Goal: Use online tool/utility: Utilize a website feature to perform a specific function

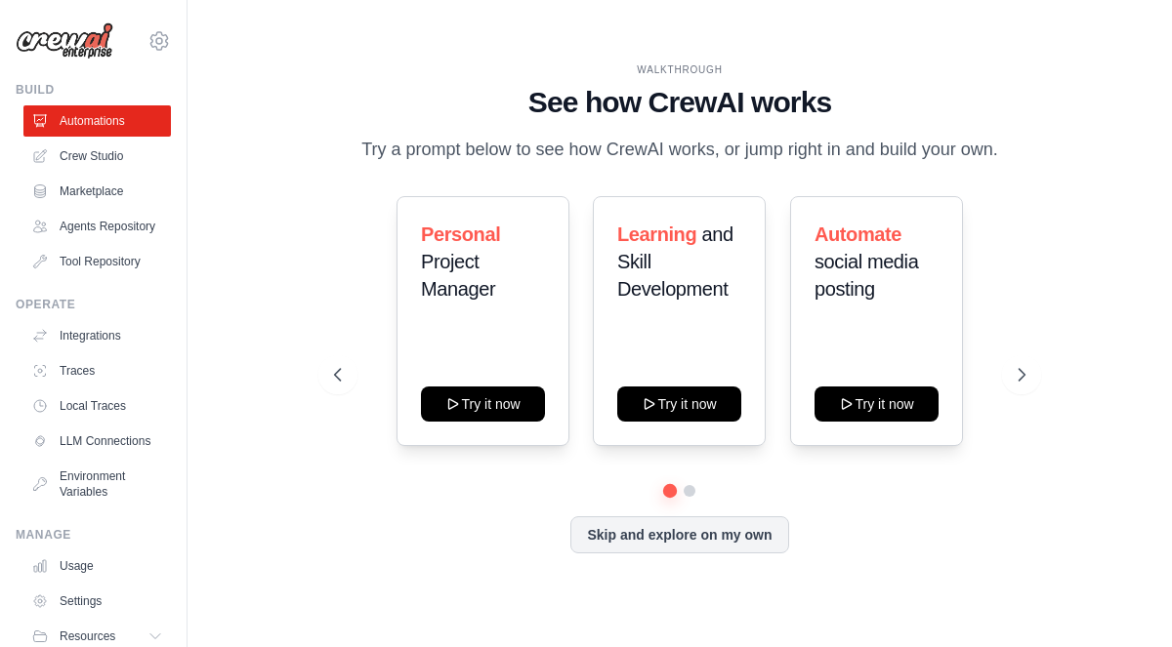
click at [72, 45] on img at bounding box center [65, 40] width 98 height 37
click at [156, 44] on icon at bounding box center [158, 40] width 23 height 23
click at [681, 541] on button "Skip and explore on my own" at bounding box center [679, 533] width 218 height 37
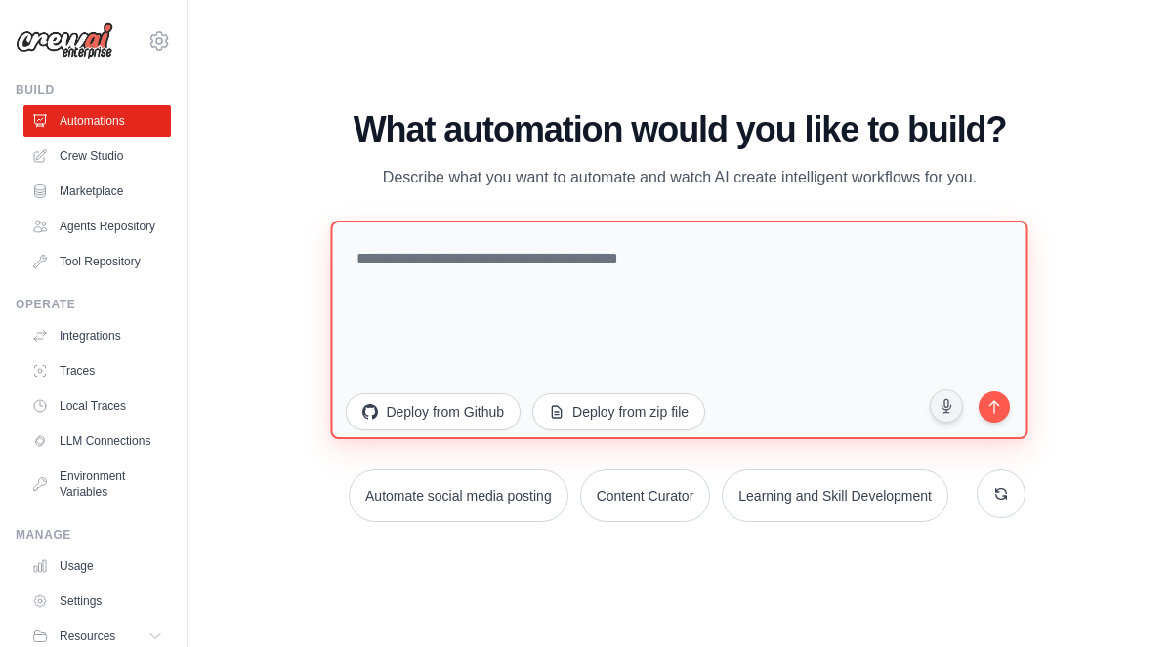
click at [430, 263] on textarea at bounding box center [679, 329] width 697 height 219
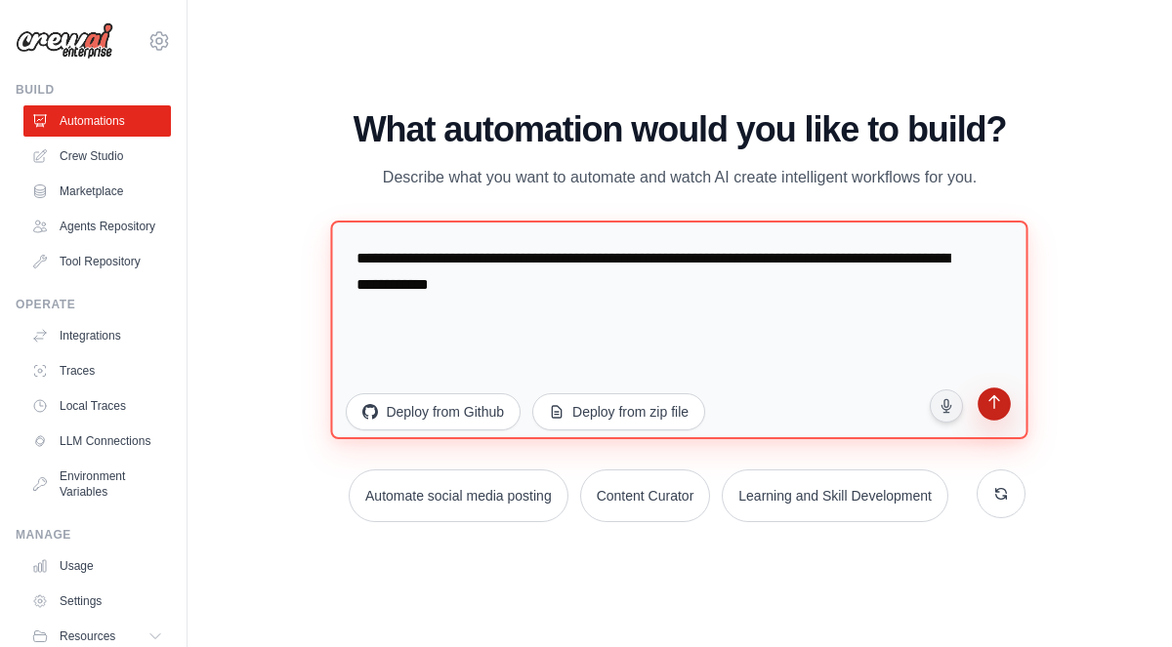
type textarea "**********"
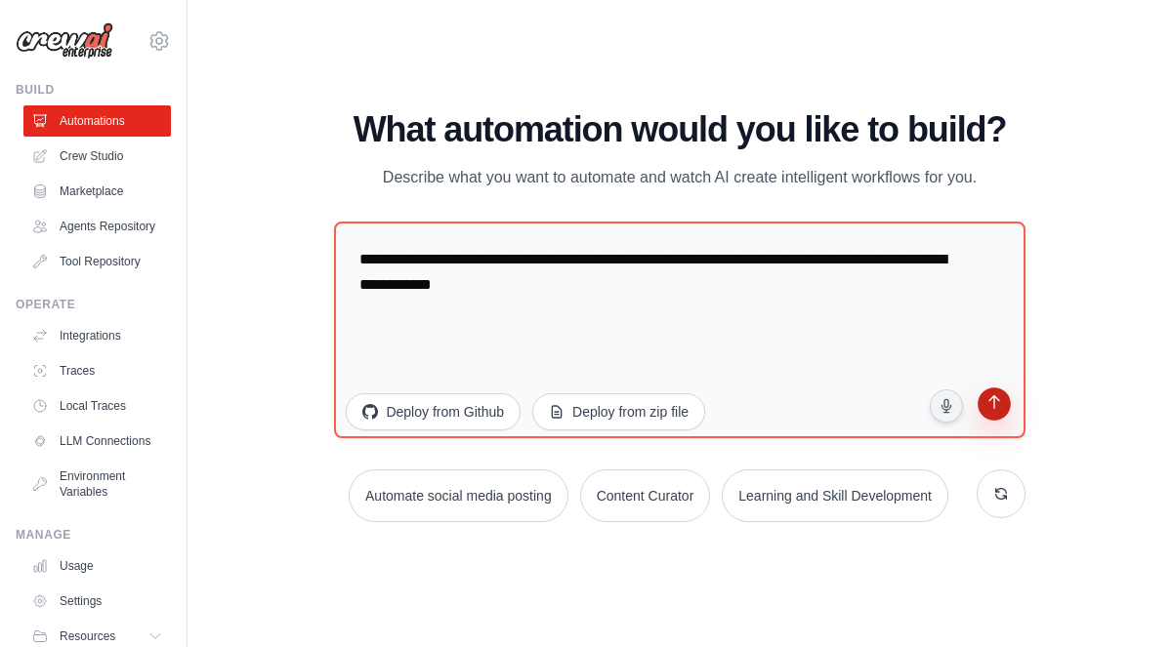
click at [994, 400] on icon "submit" at bounding box center [993, 404] width 19 height 19
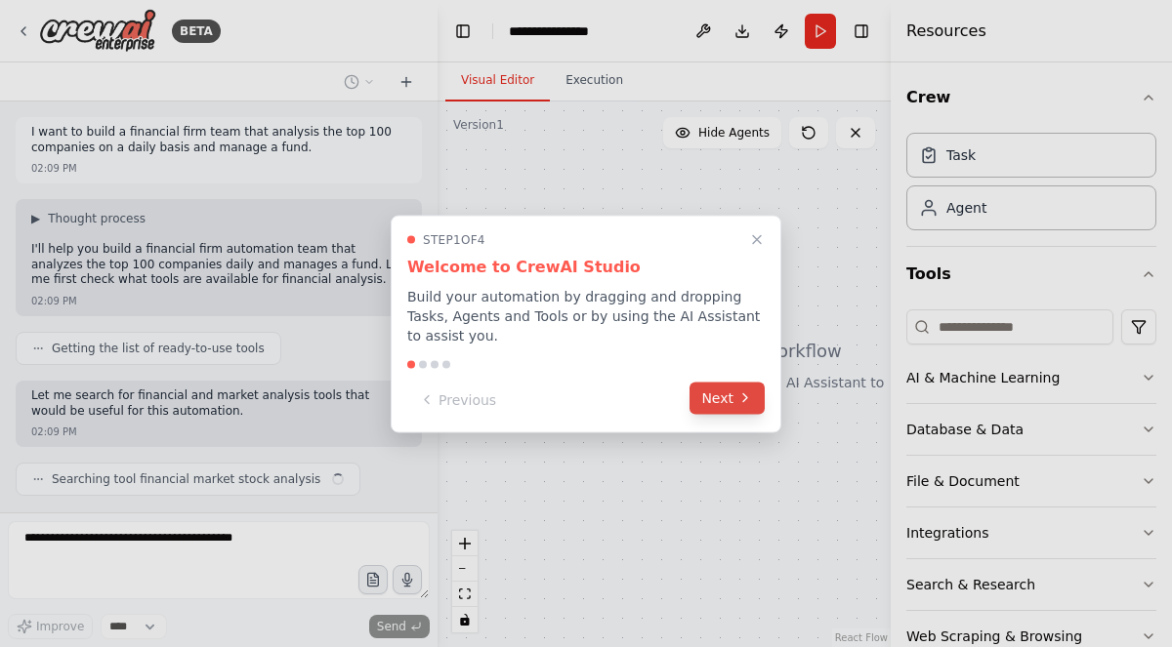
scroll to position [49, 0]
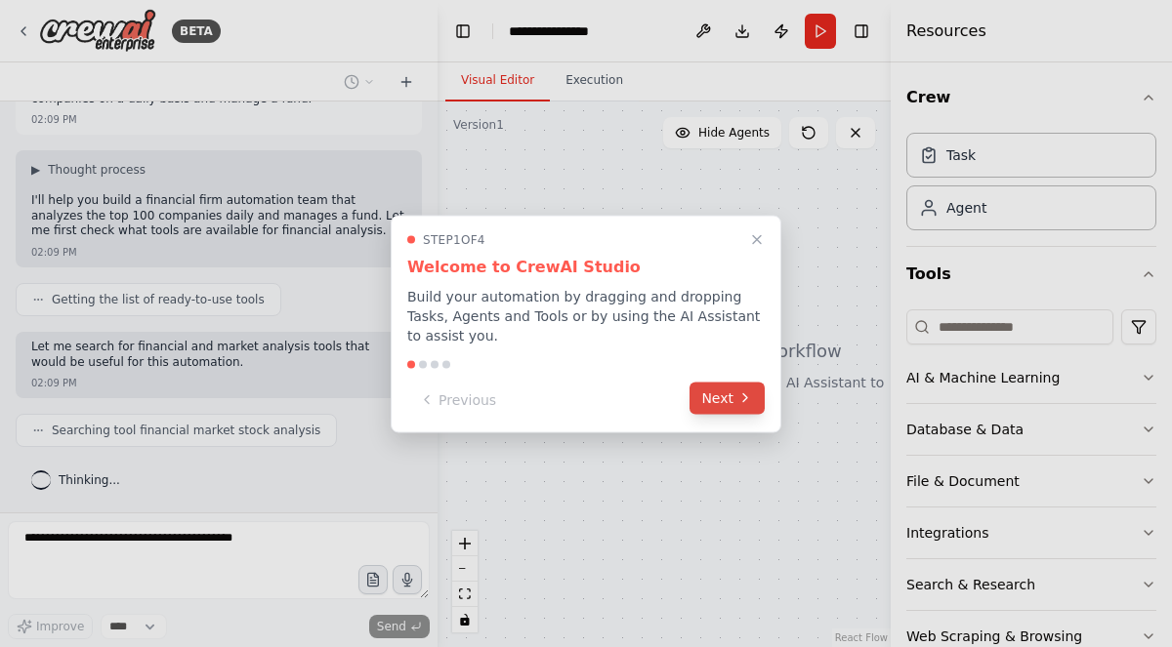
click at [725, 393] on button "Next" at bounding box center [726, 398] width 75 height 32
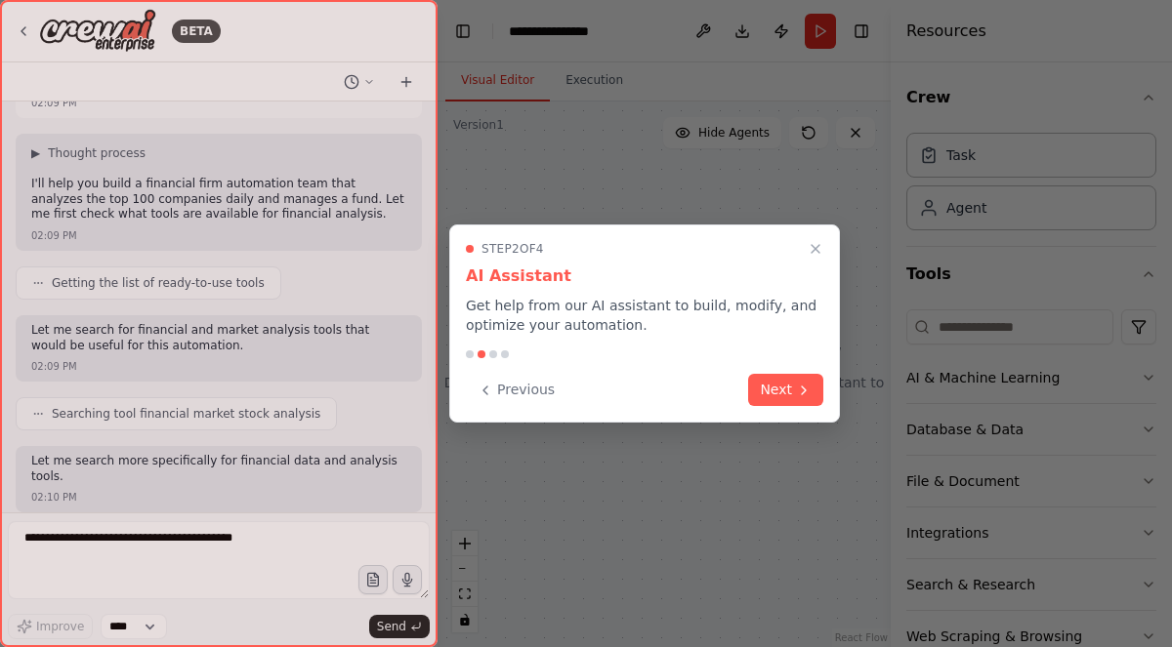
scroll to position [180, 0]
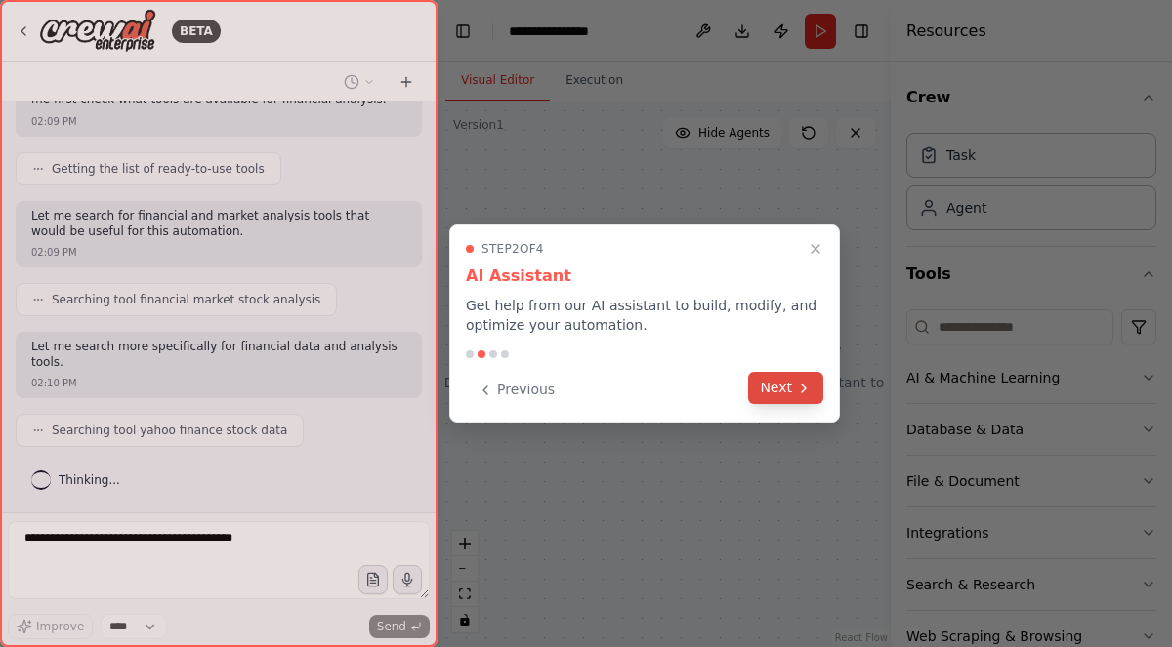
click at [791, 398] on button "Next" at bounding box center [785, 388] width 75 height 32
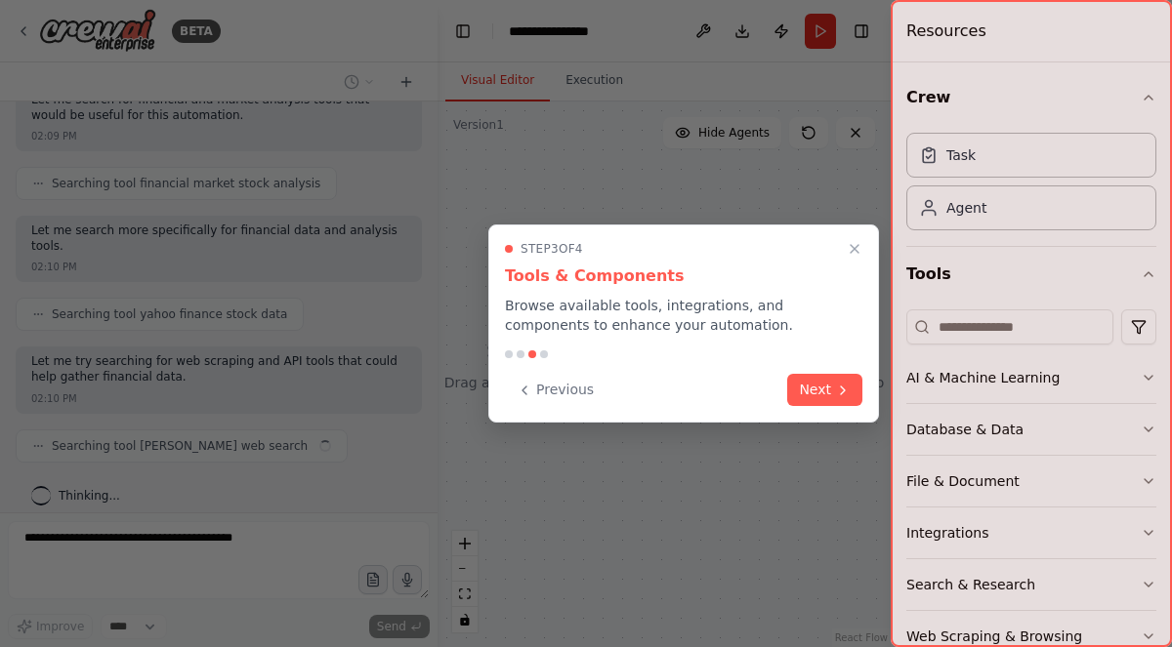
scroll to position [310, 0]
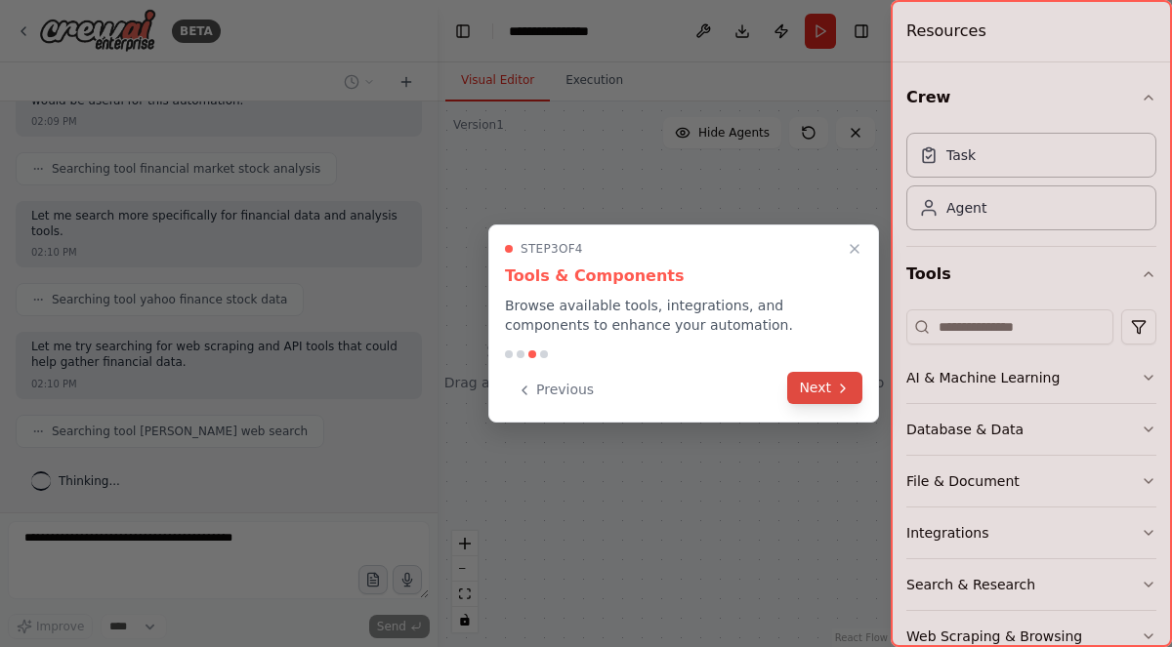
click at [817, 399] on button "Next" at bounding box center [824, 388] width 75 height 32
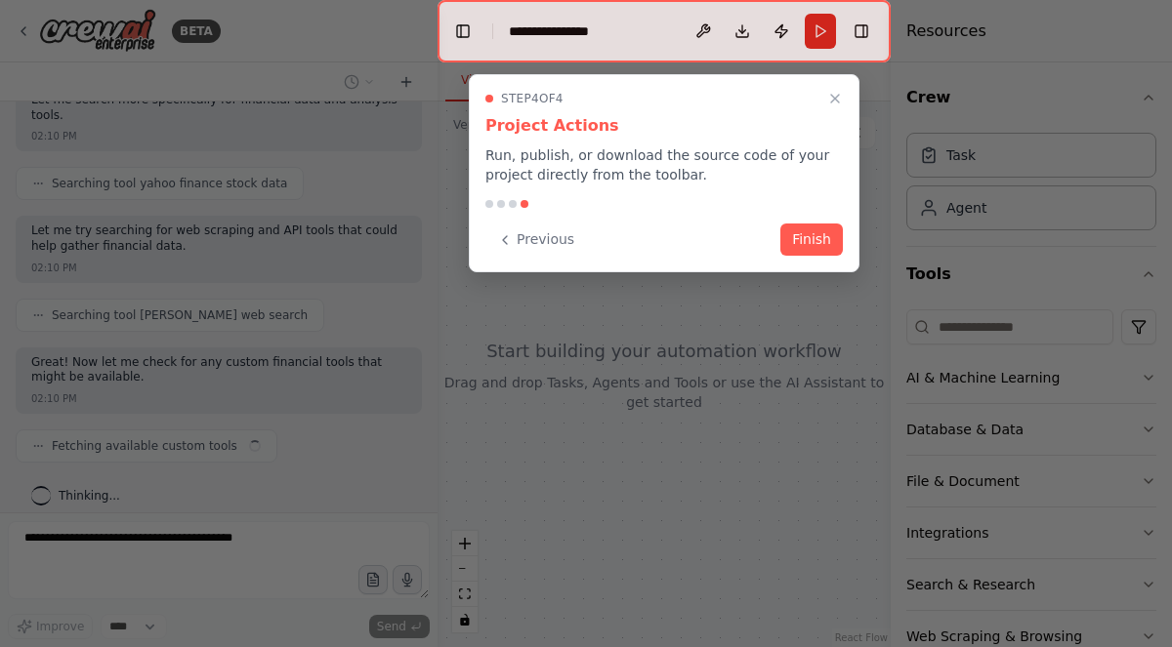
scroll to position [441, 0]
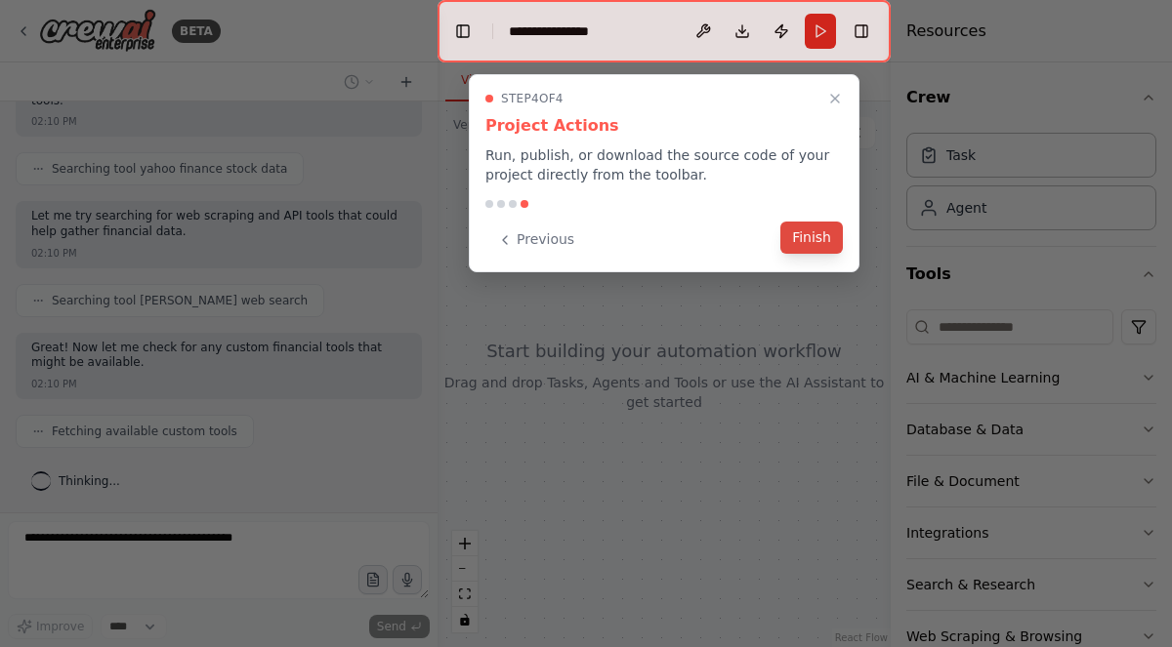
click at [820, 233] on button "Finish" at bounding box center [811, 238] width 62 height 32
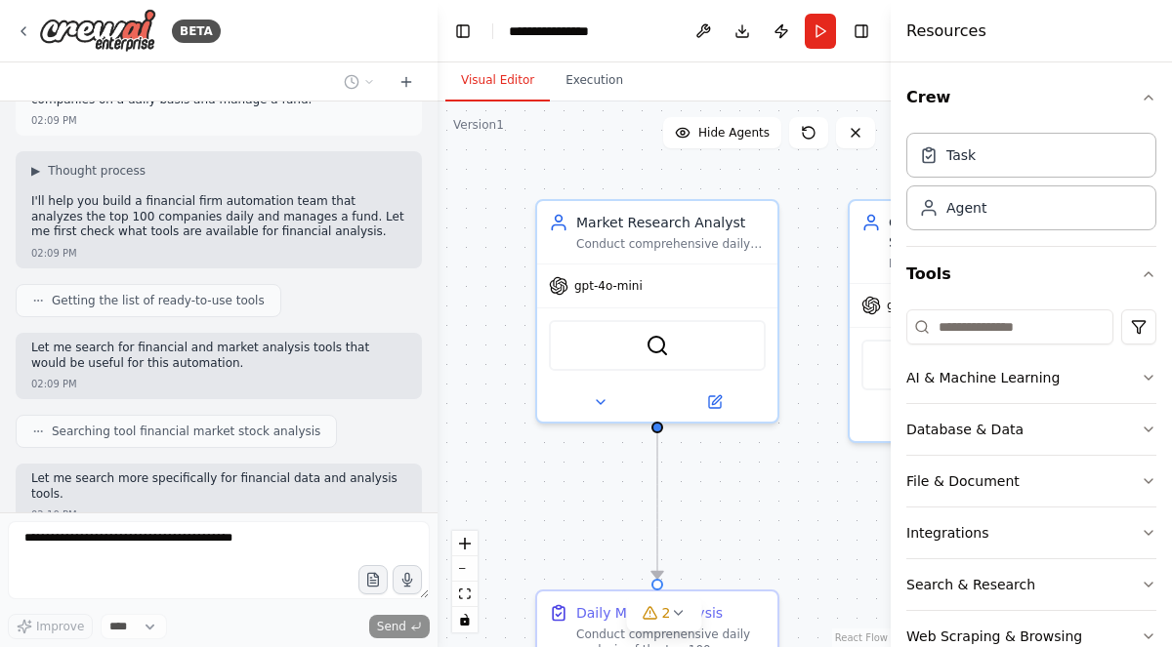
scroll to position [0, 0]
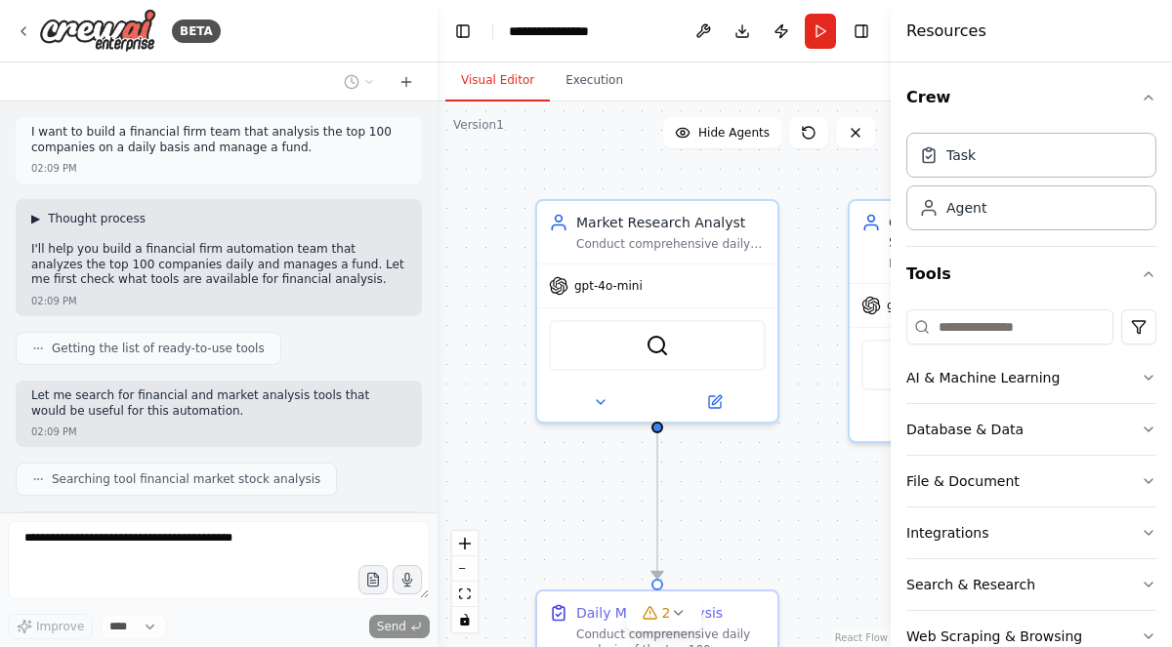
click at [35, 220] on span "▶" at bounding box center [35, 219] width 9 height 16
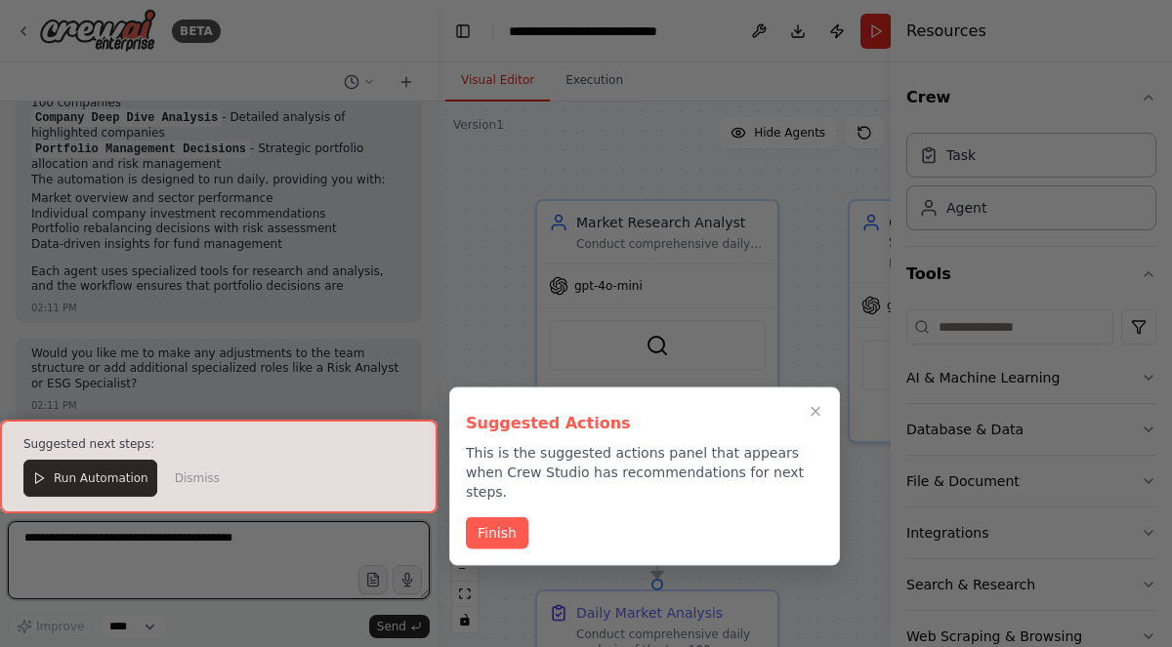
scroll to position [1944, 0]
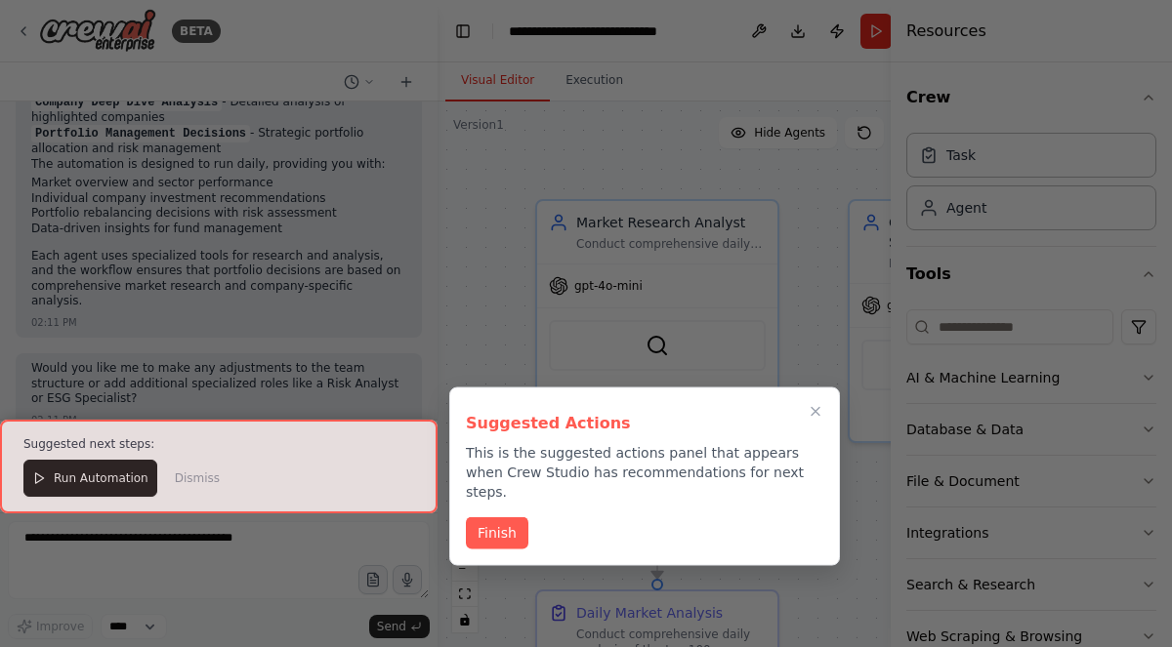
click at [68, 480] on div at bounding box center [218, 467] width 437 height 94
click at [486, 521] on button "Finish" at bounding box center [497, 532] width 62 height 32
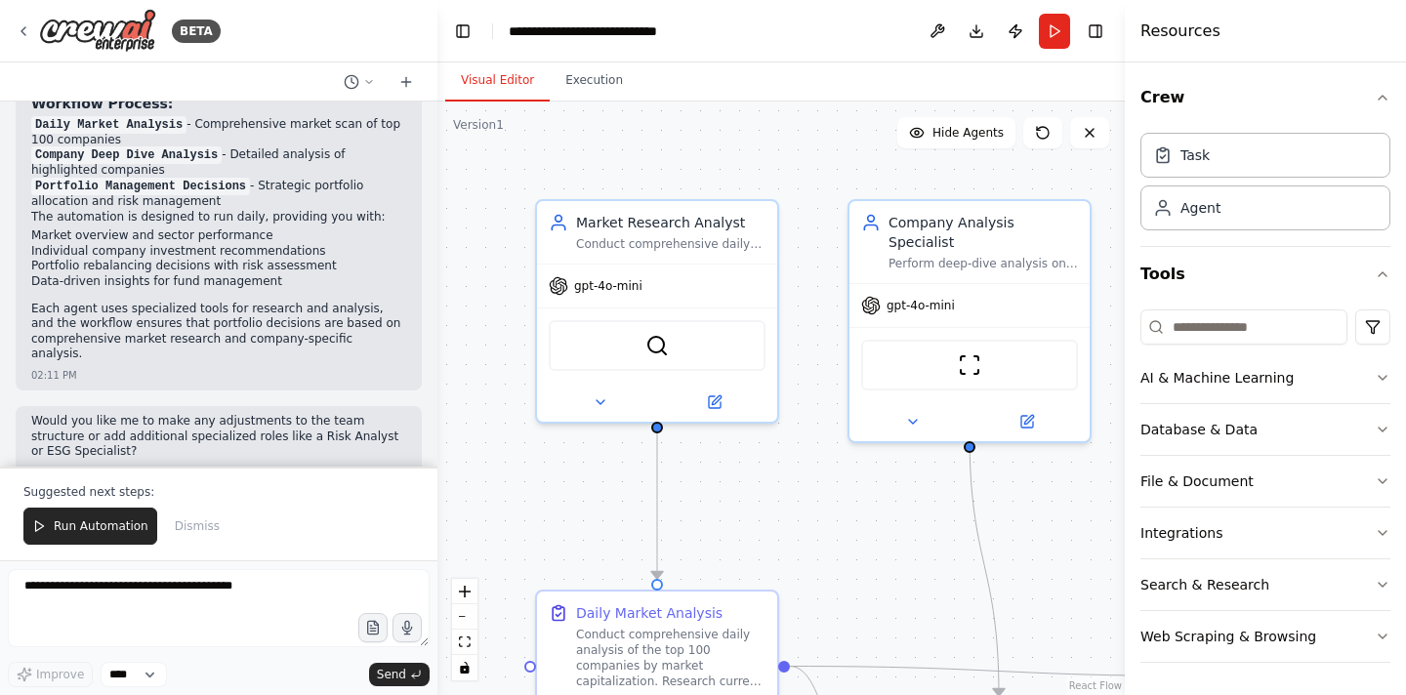
scroll to position [1896, 0]
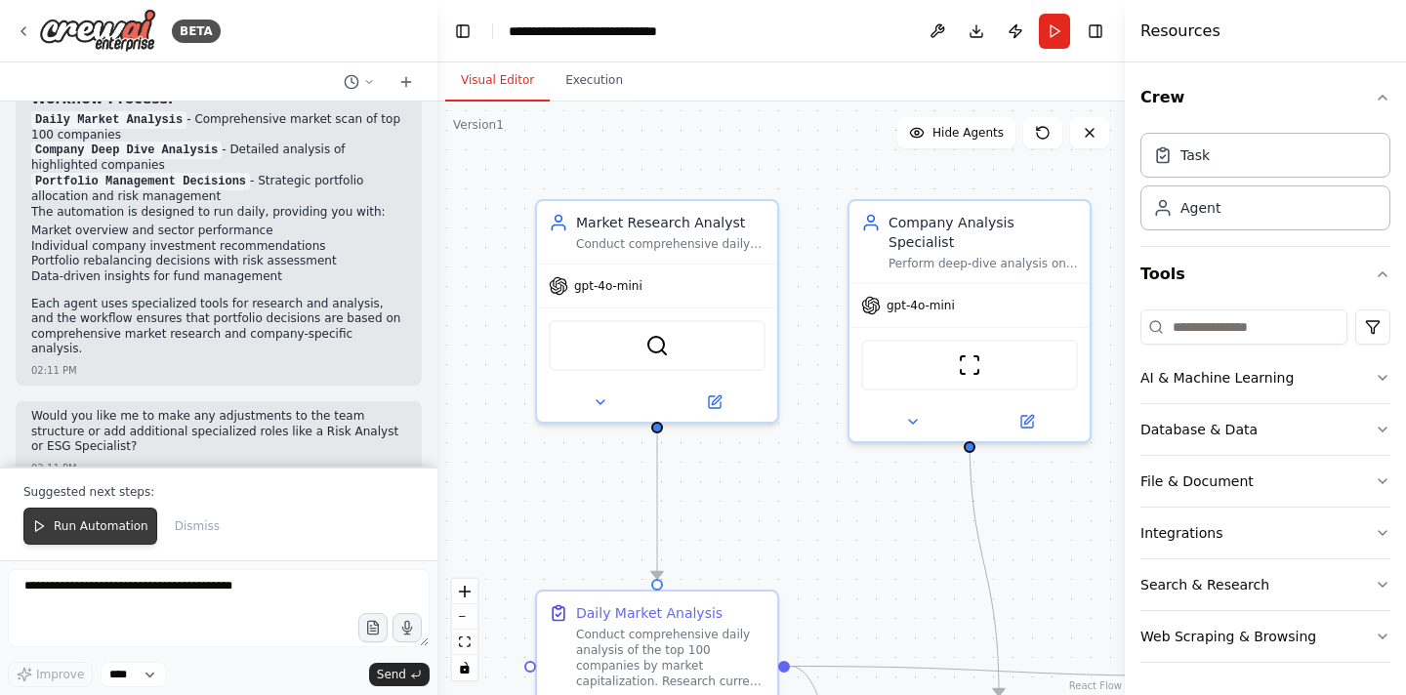
click at [114, 521] on span "Run Automation" at bounding box center [101, 526] width 95 height 16
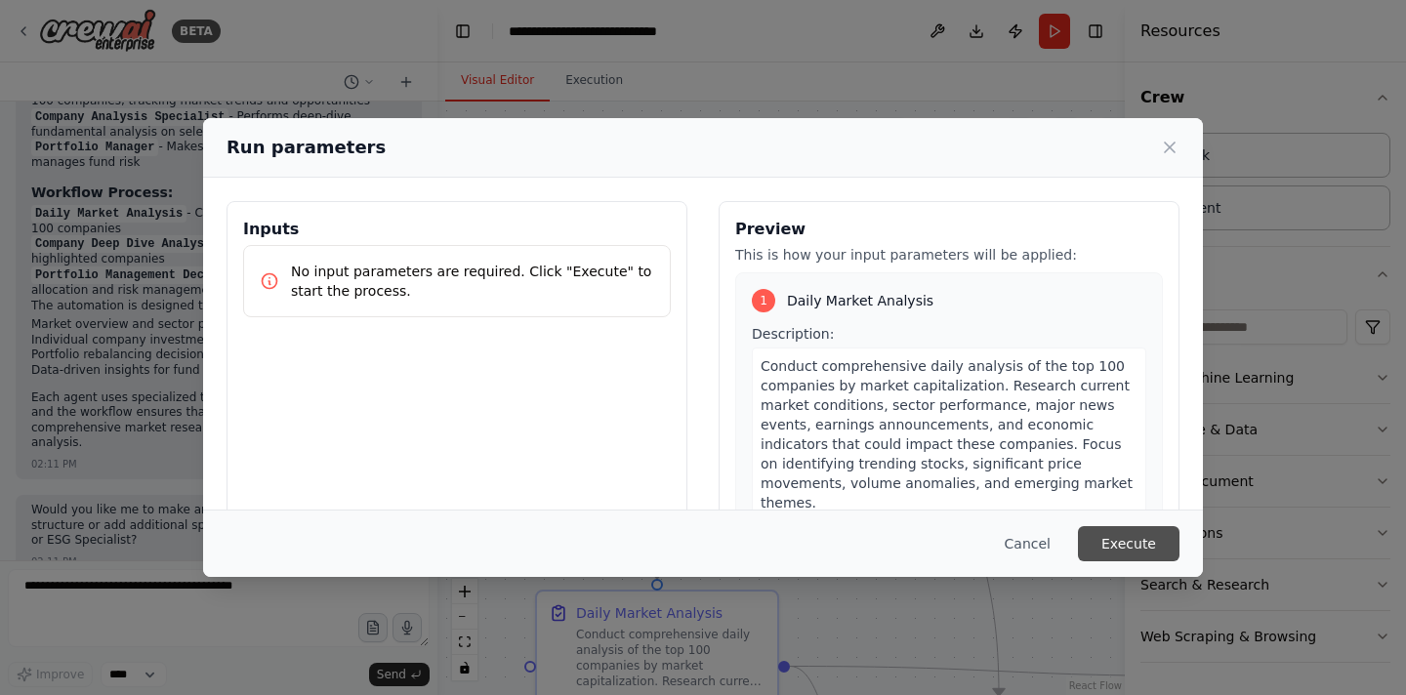
click at [1108, 531] on button "Execute" at bounding box center [1129, 543] width 102 height 35
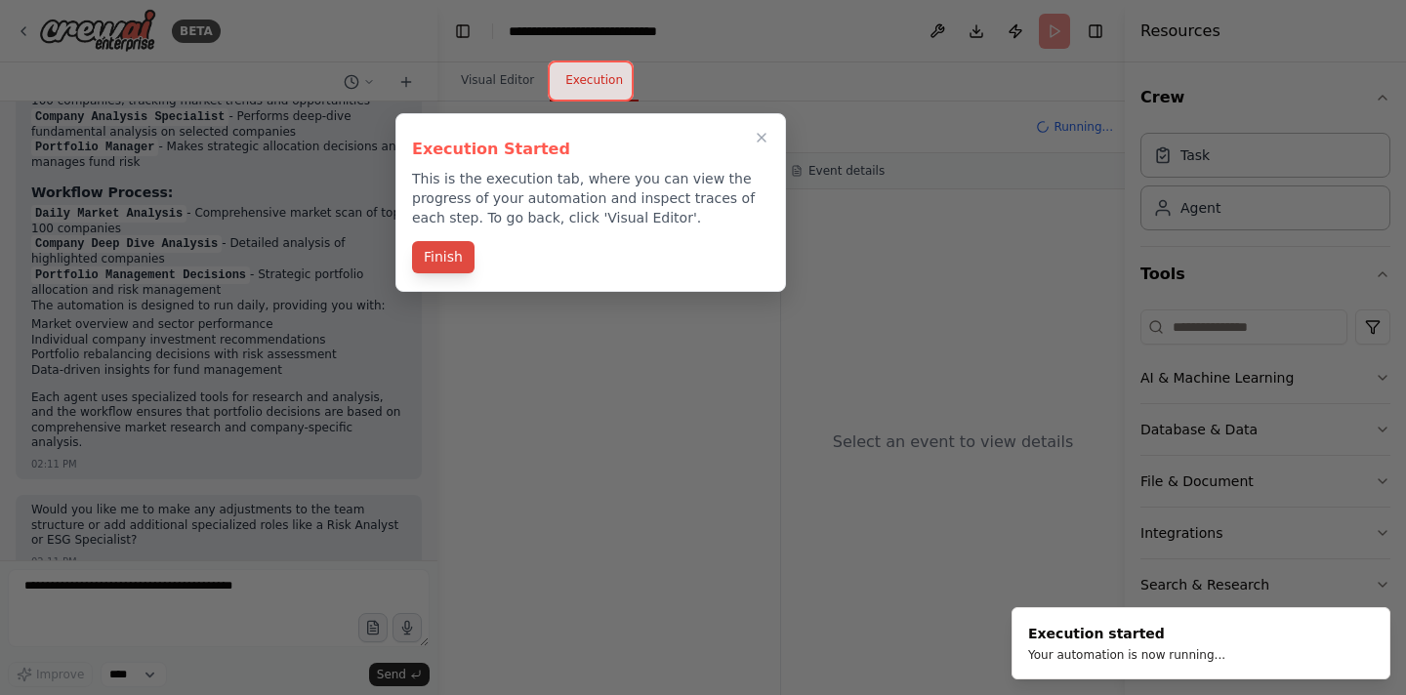
click at [466, 251] on button "Finish" at bounding box center [443, 257] width 62 height 32
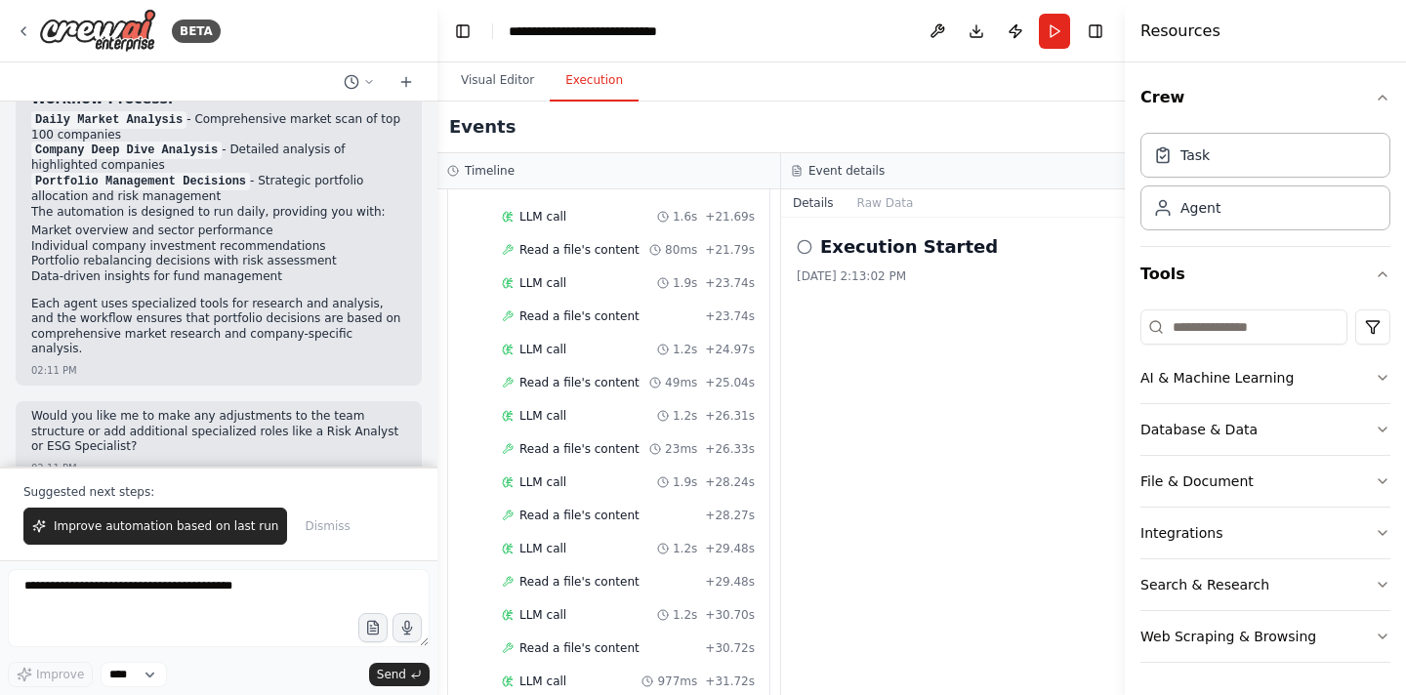
scroll to position [2822, 0]
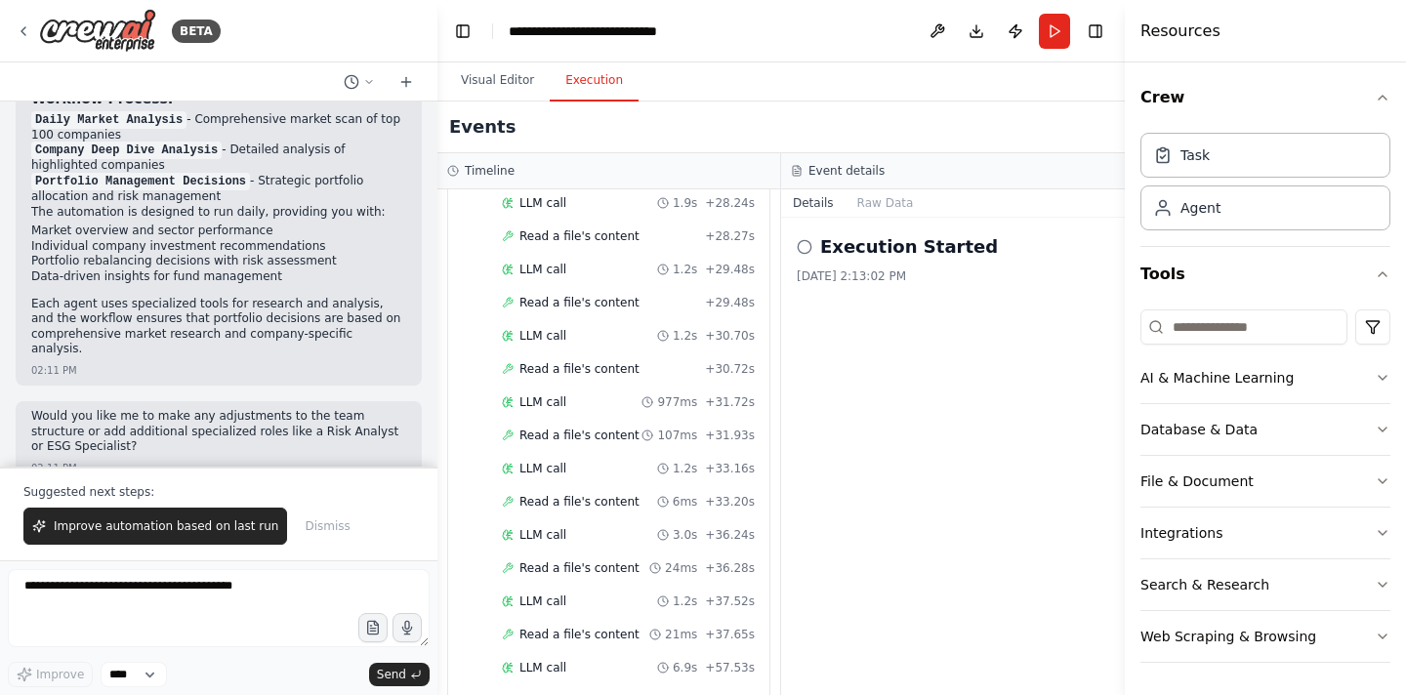
click at [107, 498] on p "Suggested next steps:" at bounding box center [218, 492] width 391 height 16
click at [135, 496] on p "Suggested next steps:" at bounding box center [218, 492] width 391 height 16
click at [215, 541] on button "Improve automation based on last run" at bounding box center [155, 526] width 264 height 37
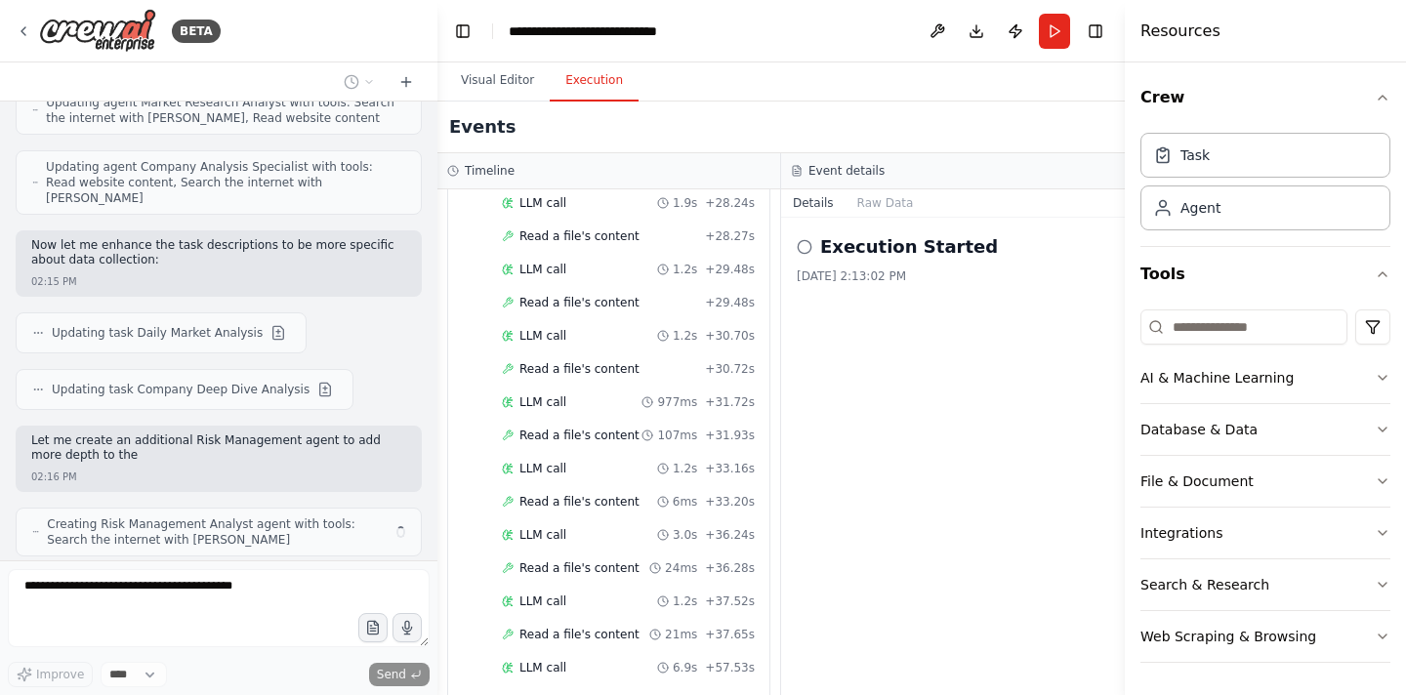
scroll to position [2744, 0]
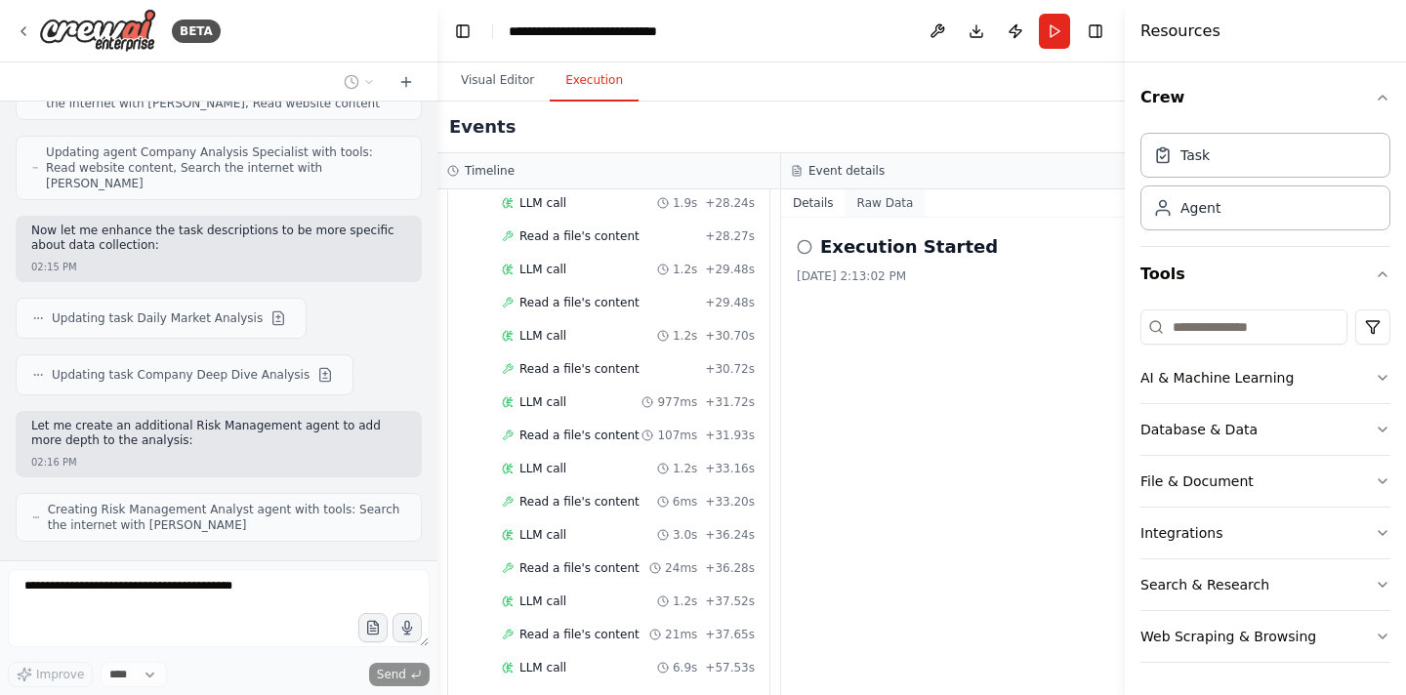
click at [868, 198] on button "Raw Data" at bounding box center [886, 202] width 80 height 27
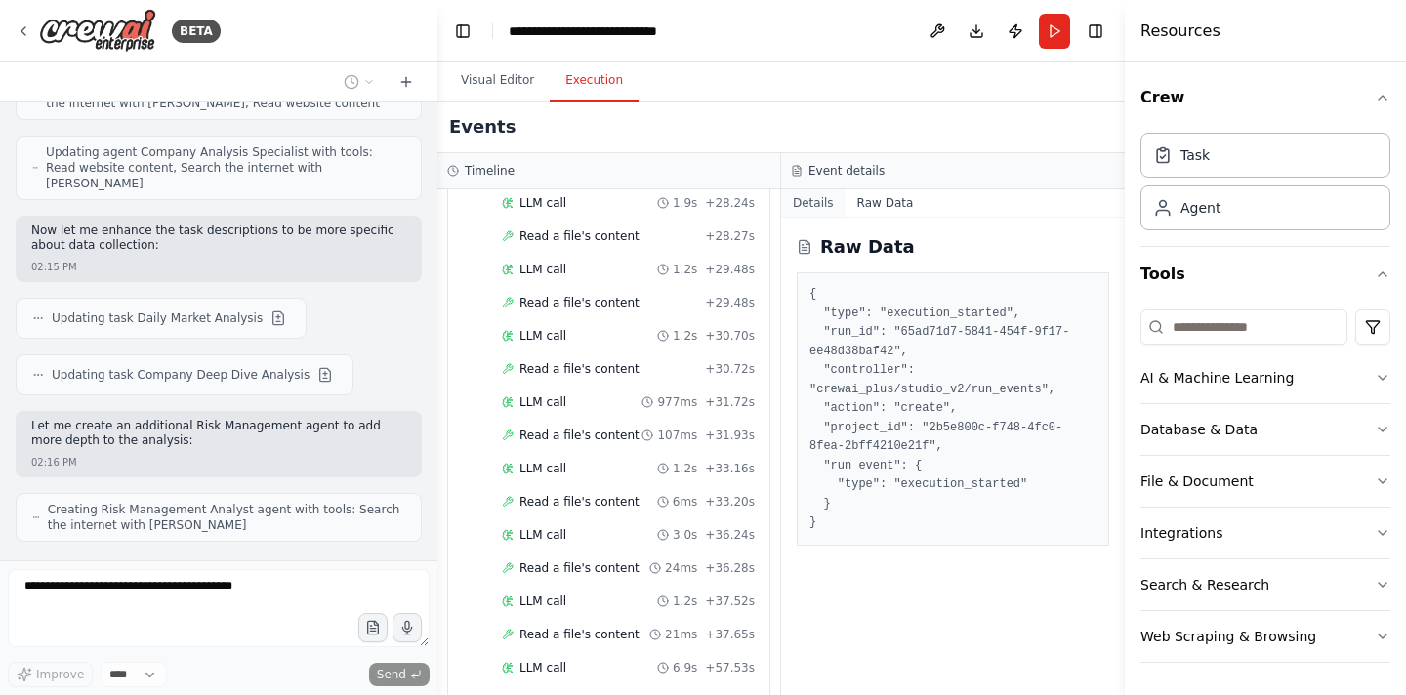
click at [829, 200] on button "Details" at bounding box center [813, 202] width 64 height 27
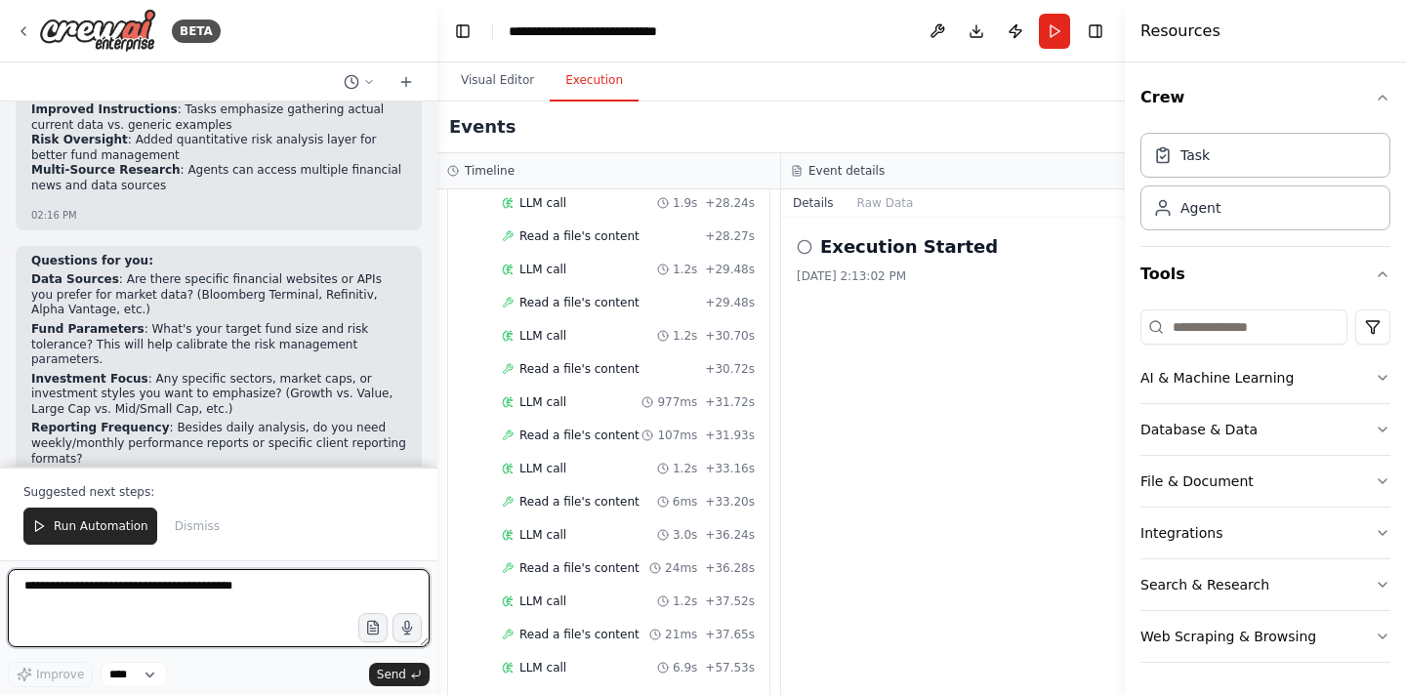
scroll to position [3671, 0]
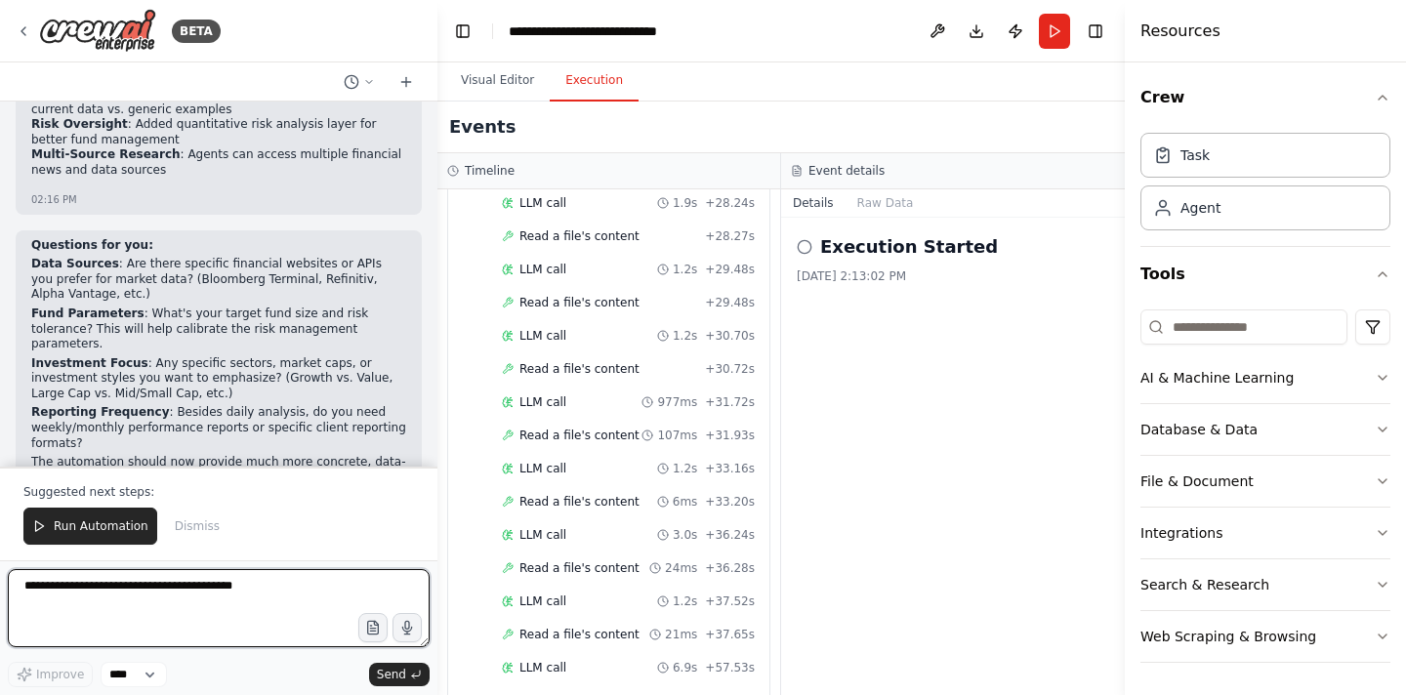
click at [149, 588] on textarea at bounding box center [219, 608] width 422 height 78
type textarea "*"
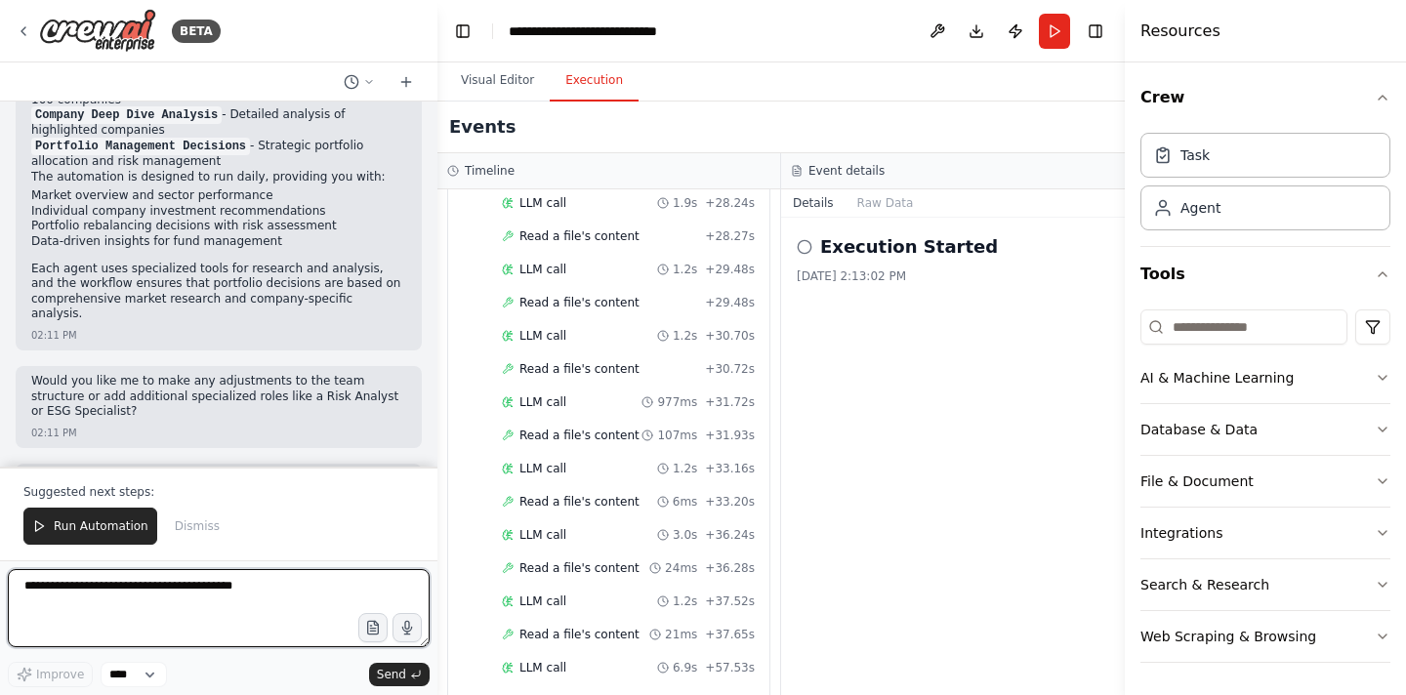
scroll to position [1964, 0]
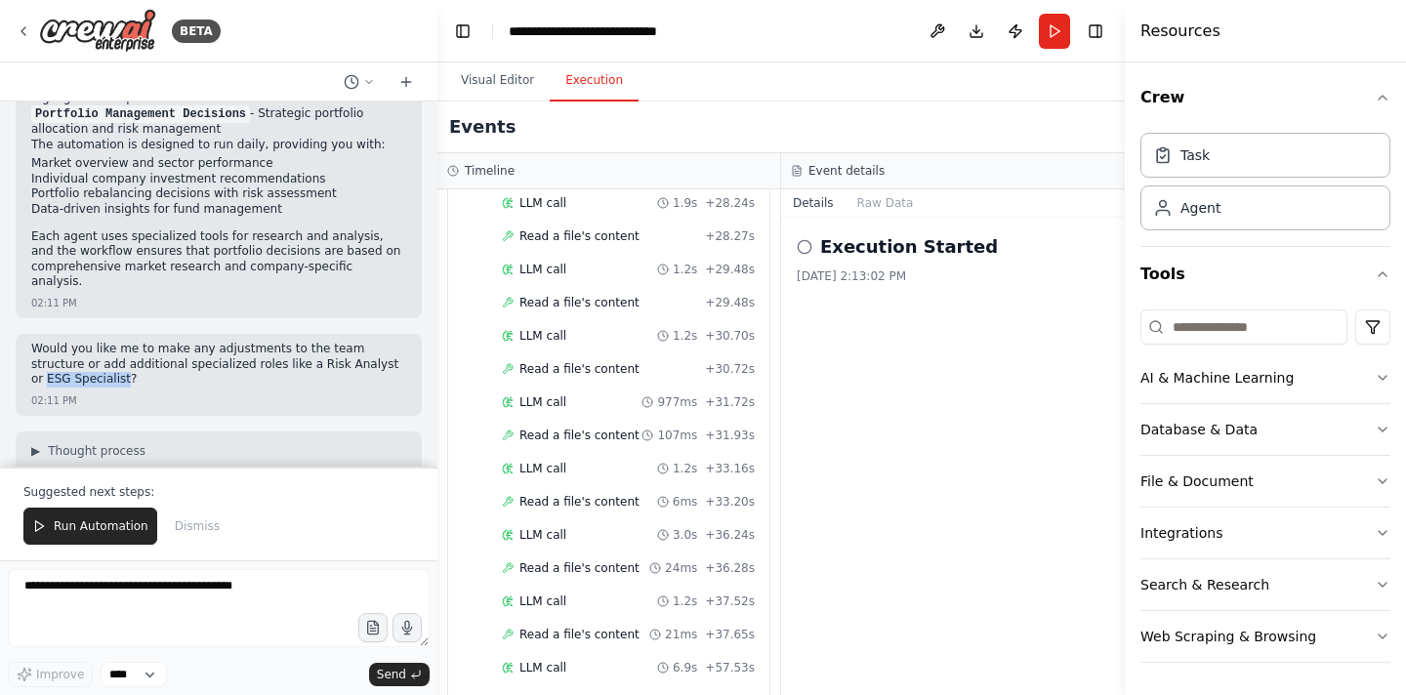
drag, startPoint x: 341, startPoint y: 334, endPoint x: 85, endPoint y: 350, distance: 256.3
click at [85, 350] on p "Would you like me to make any adjustments to the team structure or add addition…" at bounding box center [218, 365] width 375 height 46
copy p "ESG Specialist"
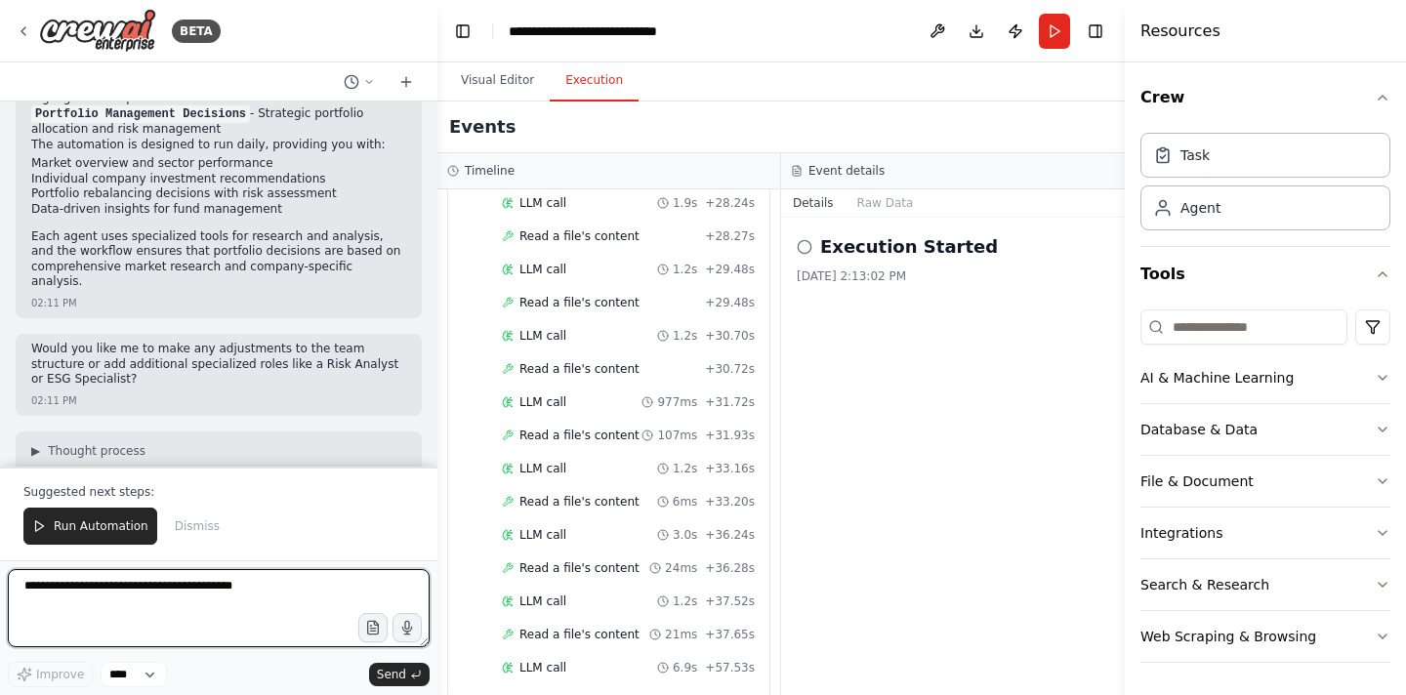
click at [102, 597] on textarea at bounding box center [219, 608] width 422 height 78
paste textarea "**********"
type textarea "**********"
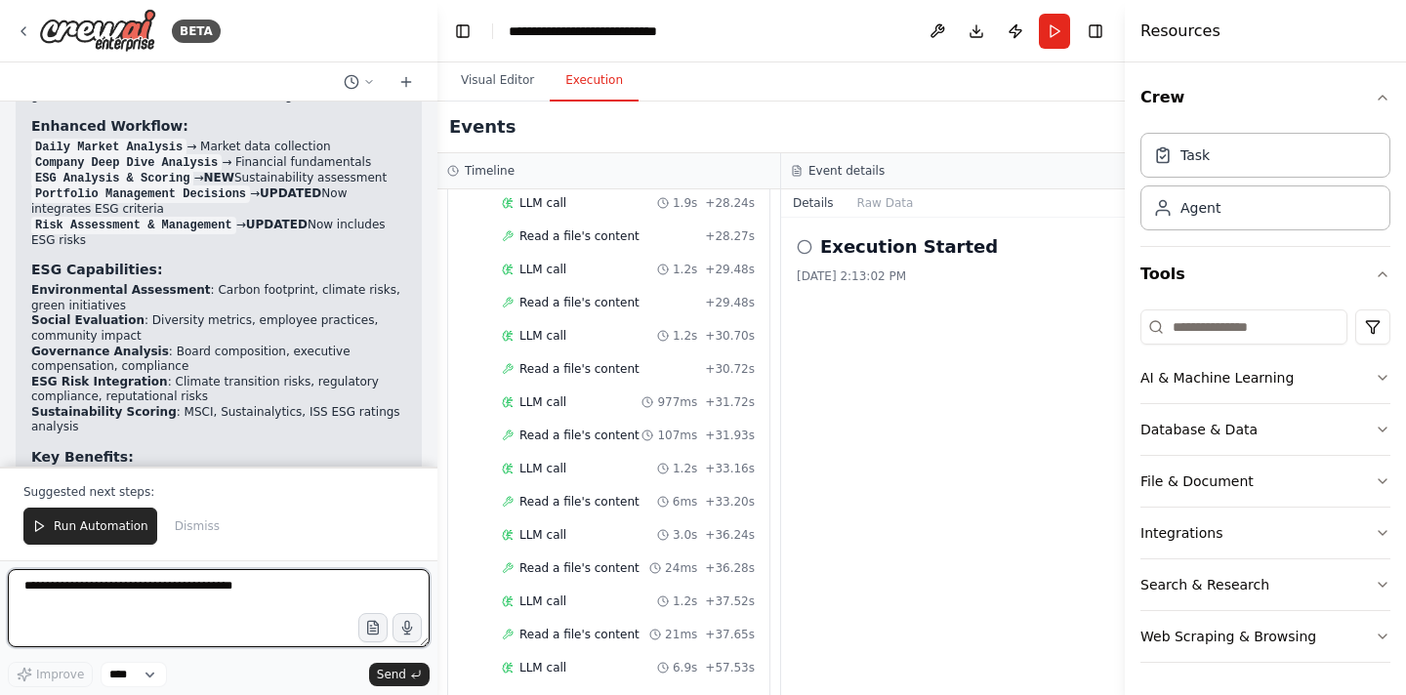
scroll to position [5380, 0]
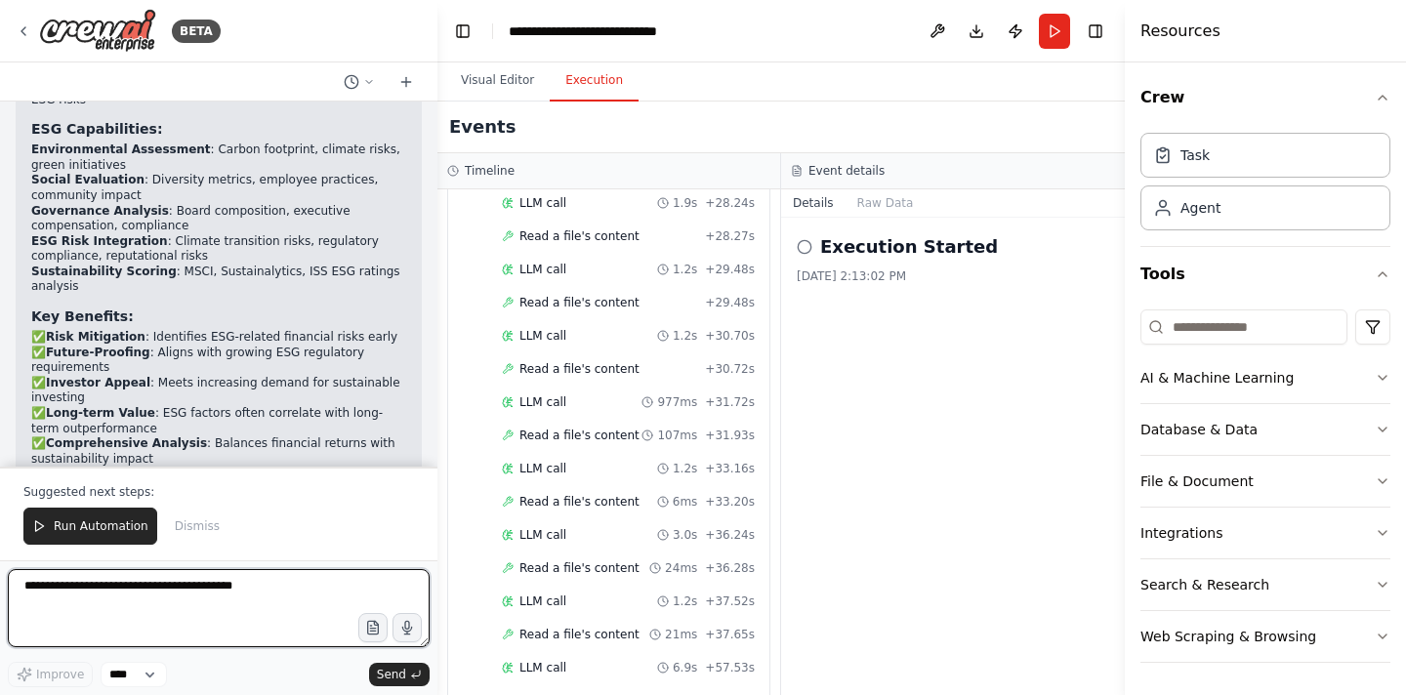
click at [178, 579] on textarea at bounding box center [219, 608] width 422 height 78
type textarea "**********"
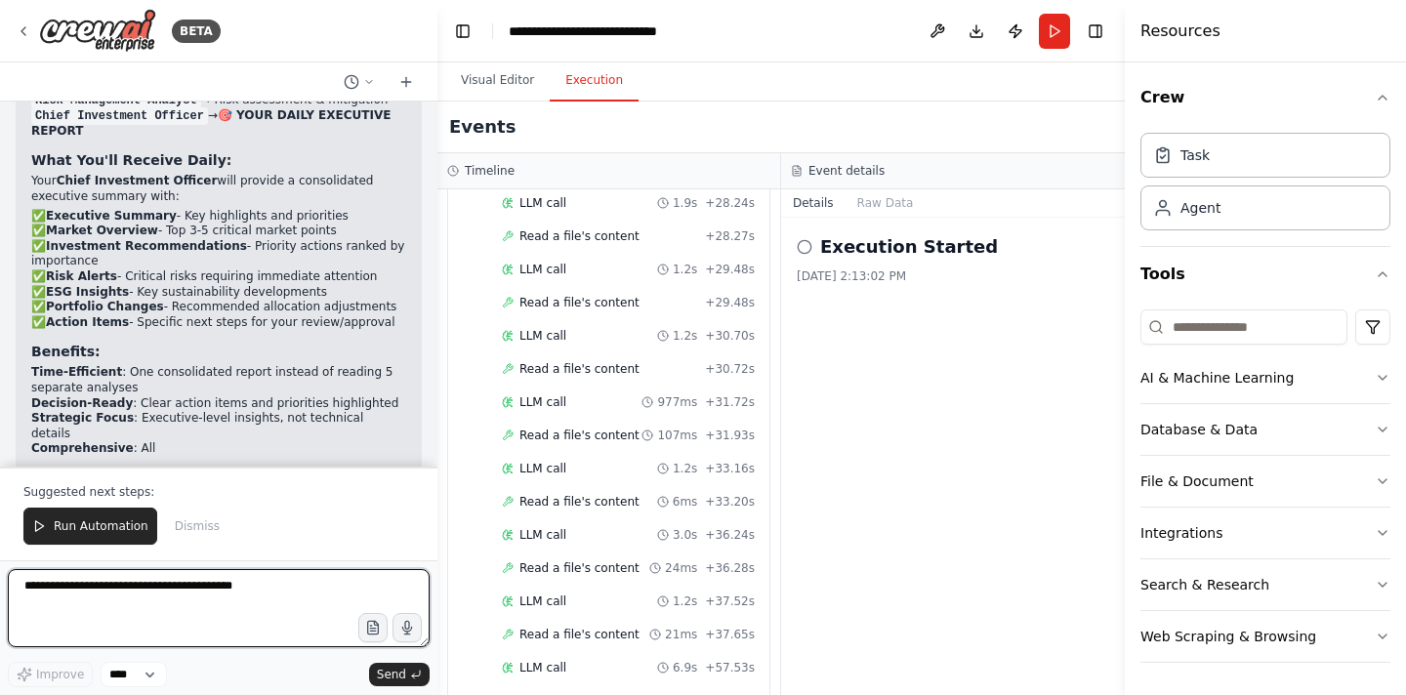
scroll to position [6611, 0]
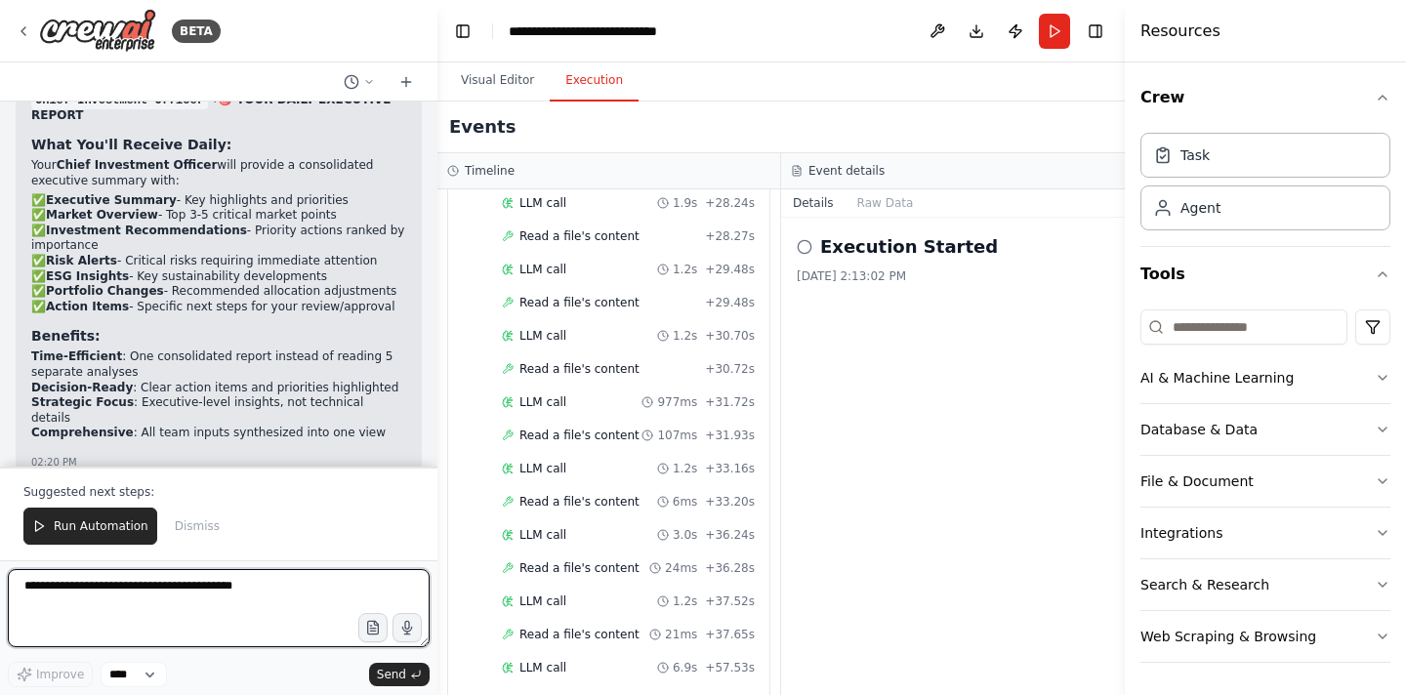
click at [114, 585] on textarea at bounding box center [219, 608] width 422 height 78
type textarea "**********"
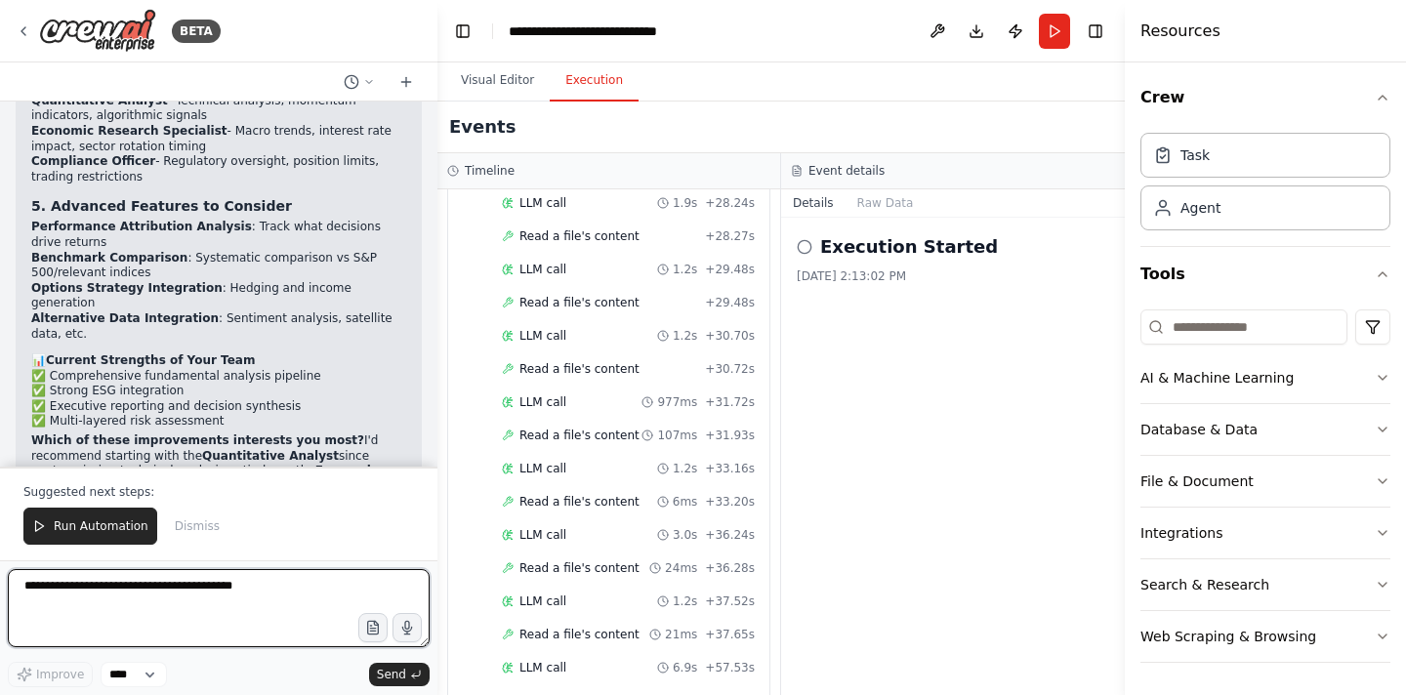
scroll to position [7974, 0]
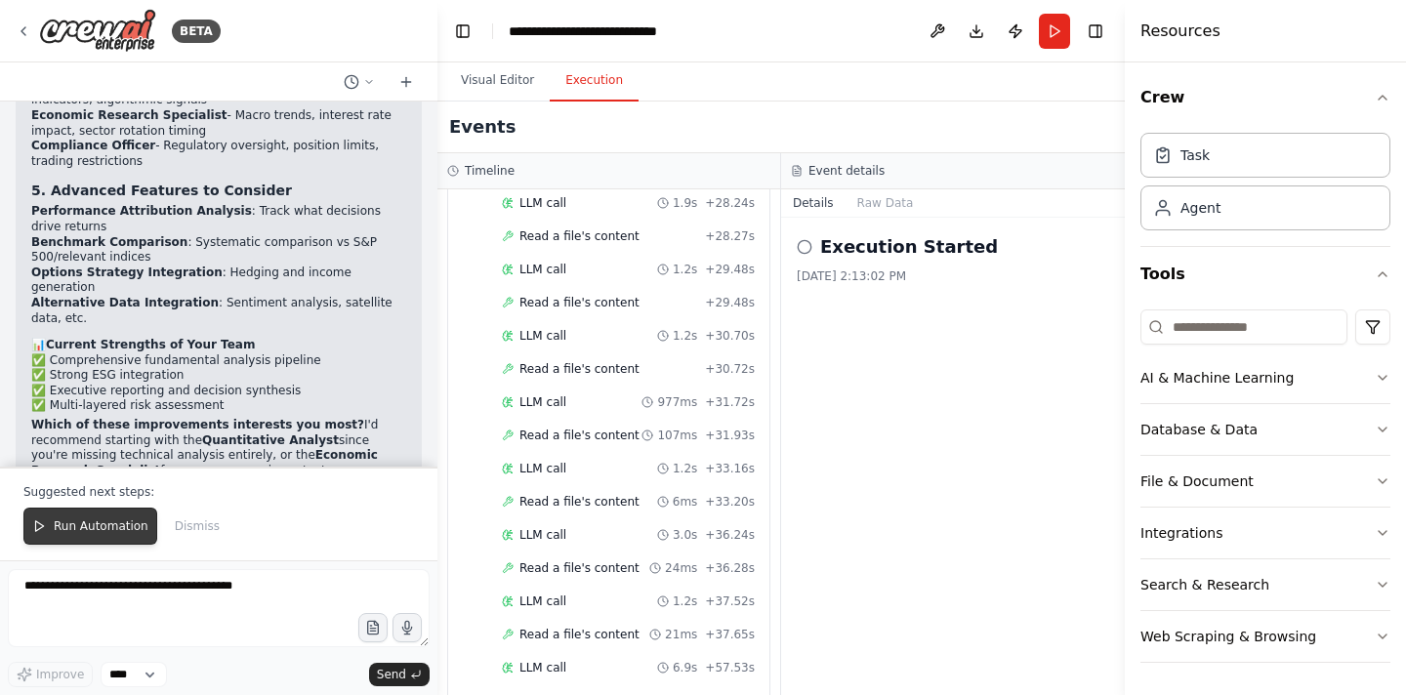
click at [104, 521] on span "Run Automation" at bounding box center [101, 526] width 95 height 16
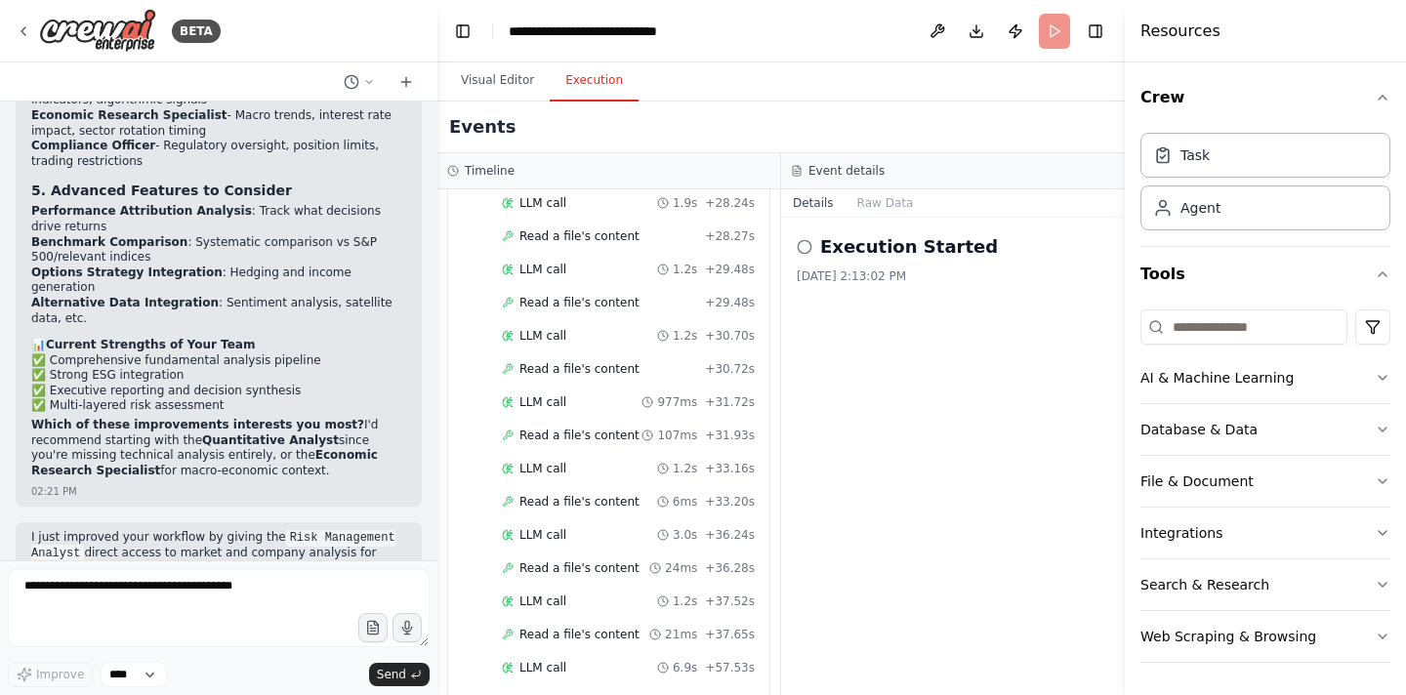
scroll to position [7881, 0]
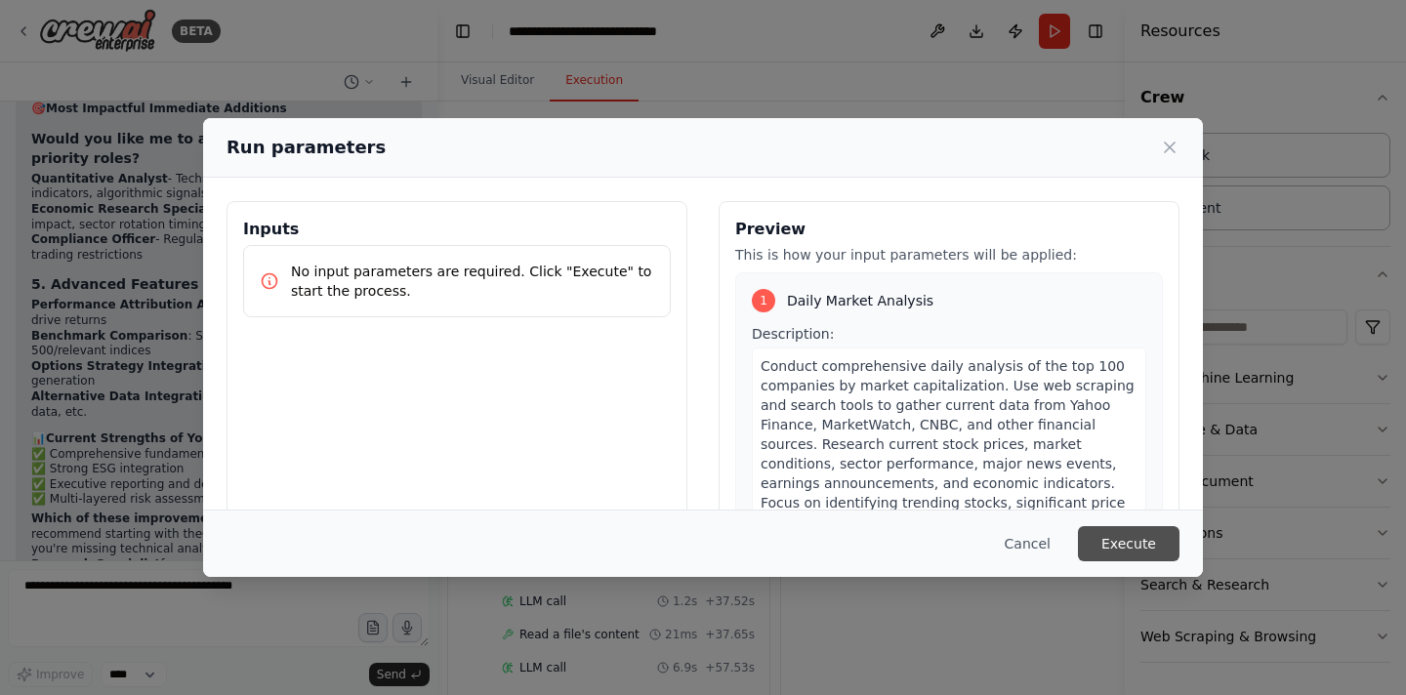
click at [1114, 543] on button "Execute" at bounding box center [1129, 543] width 102 height 35
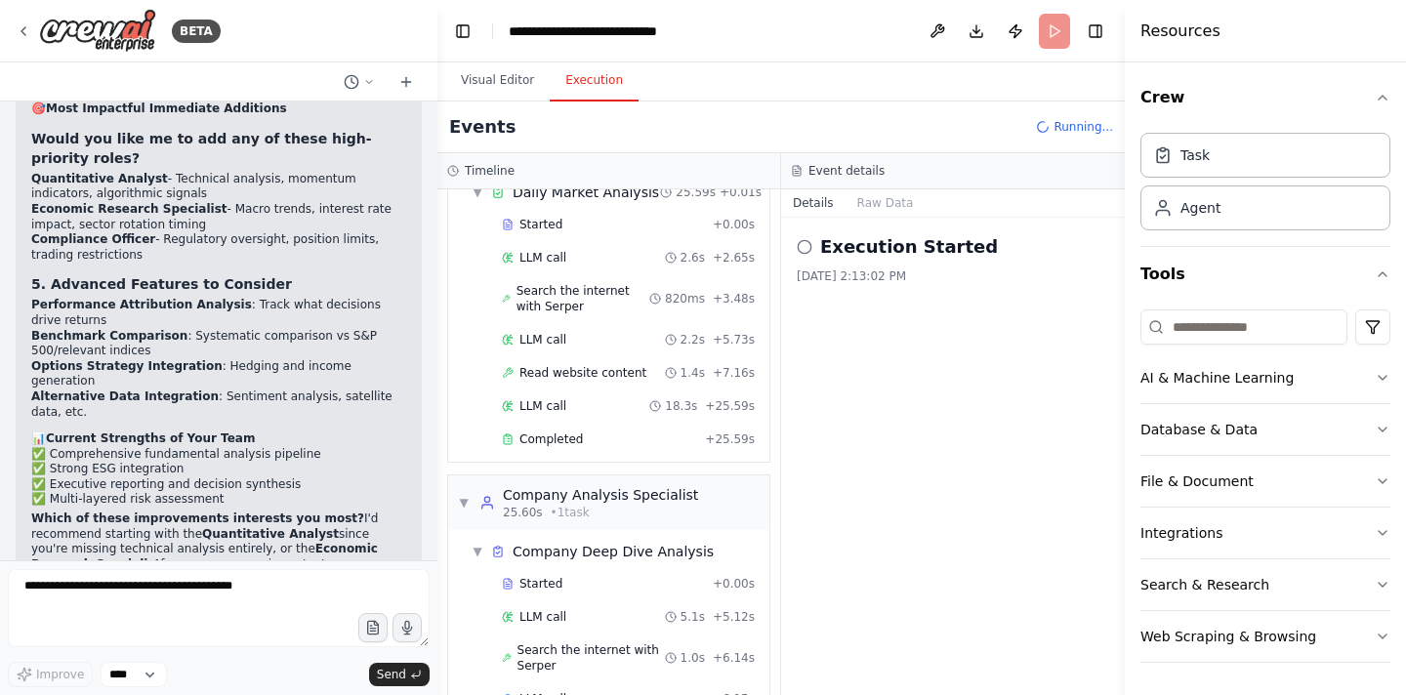
scroll to position [133, 0]
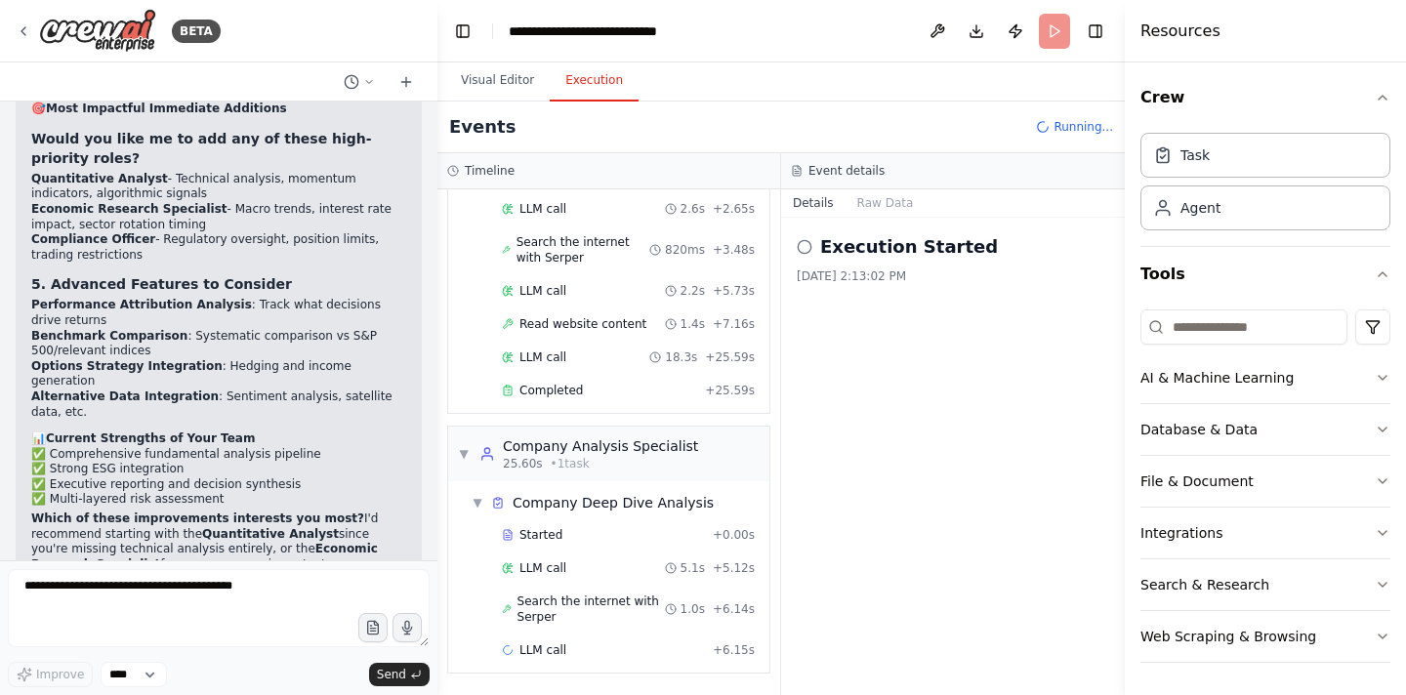
click at [202, 527] on strong "Quantitative Analyst" at bounding box center [270, 534] width 137 height 14
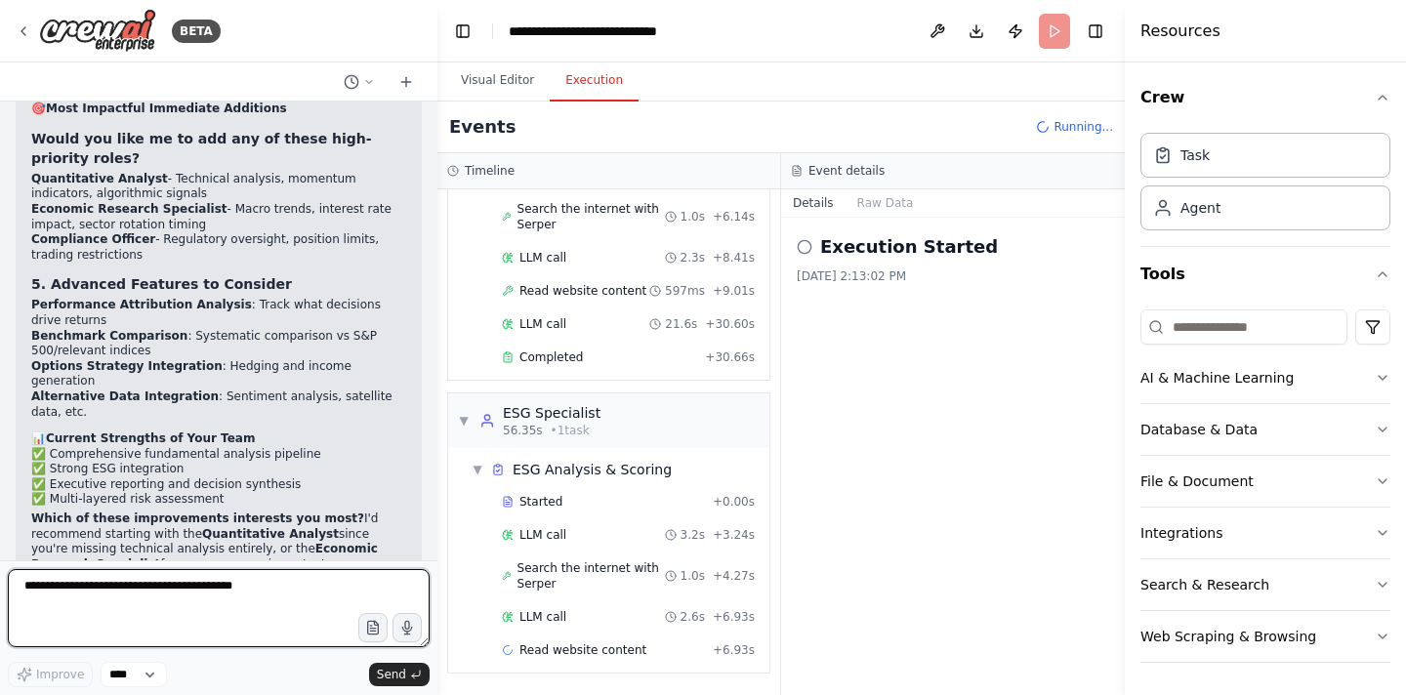
click at [231, 596] on textarea at bounding box center [219, 608] width 422 height 78
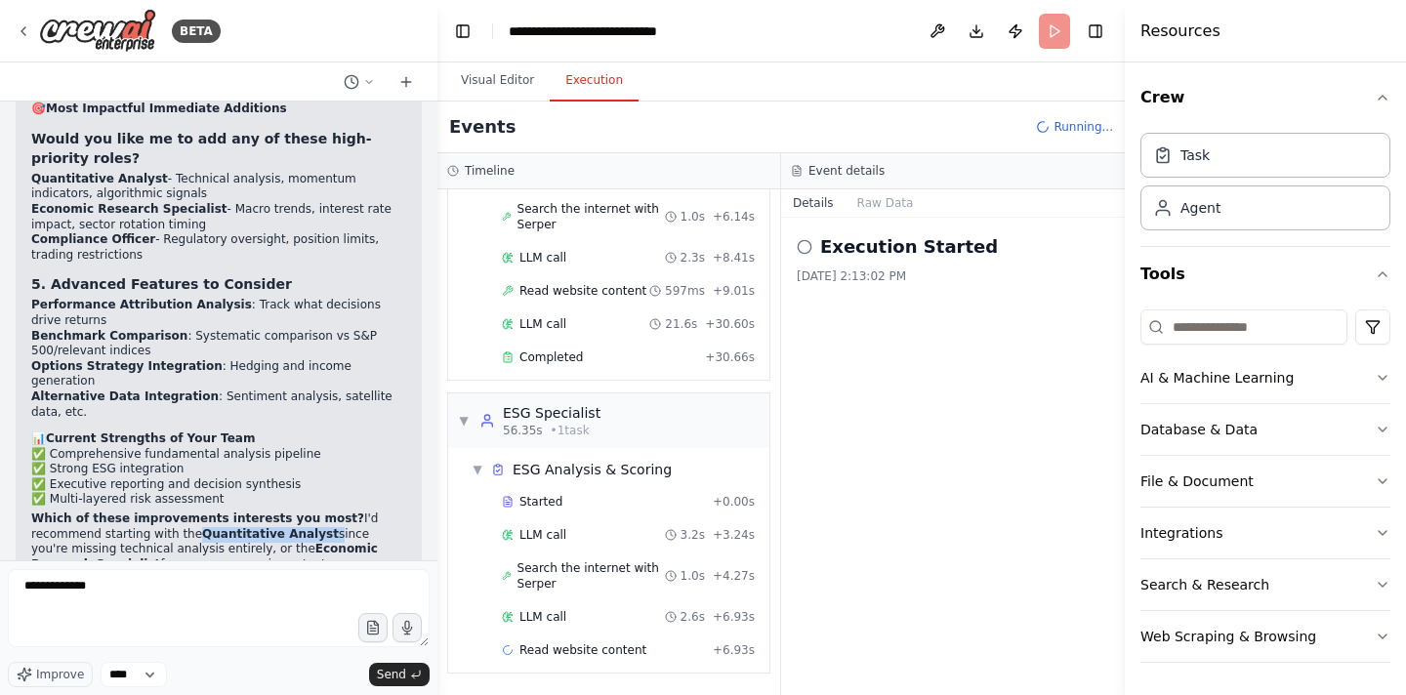
drag, startPoint x: 192, startPoint y: 365, endPoint x: 315, endPoint y: 368, distance: 123.1
click at [315, 512] on p "Which of these improvements interests you most? I'd recommend starting with the…" at bounding box center [218, 542] width 375 height 61
copy p "Quantitative Analyst"
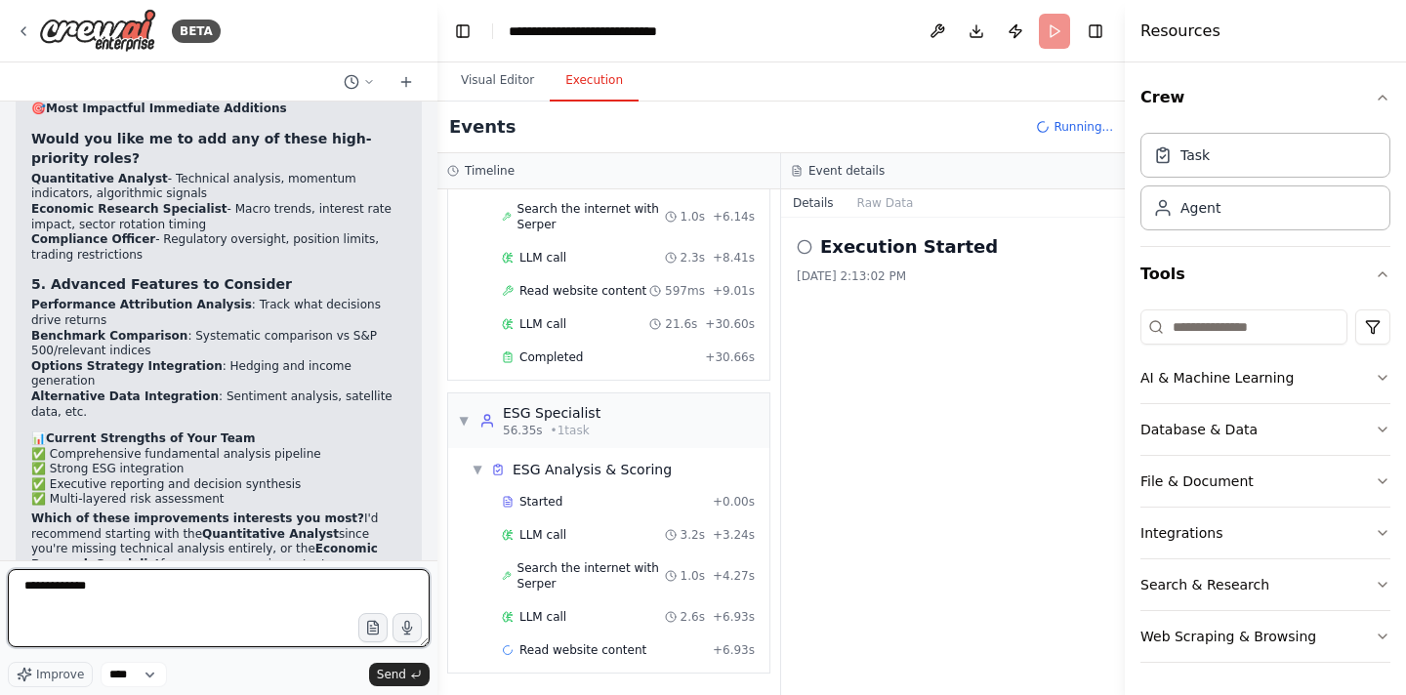
click at [177, 595] on textarea "**********" at bounding box center [219, 608] width 422 height 78
paste textarea "**********"
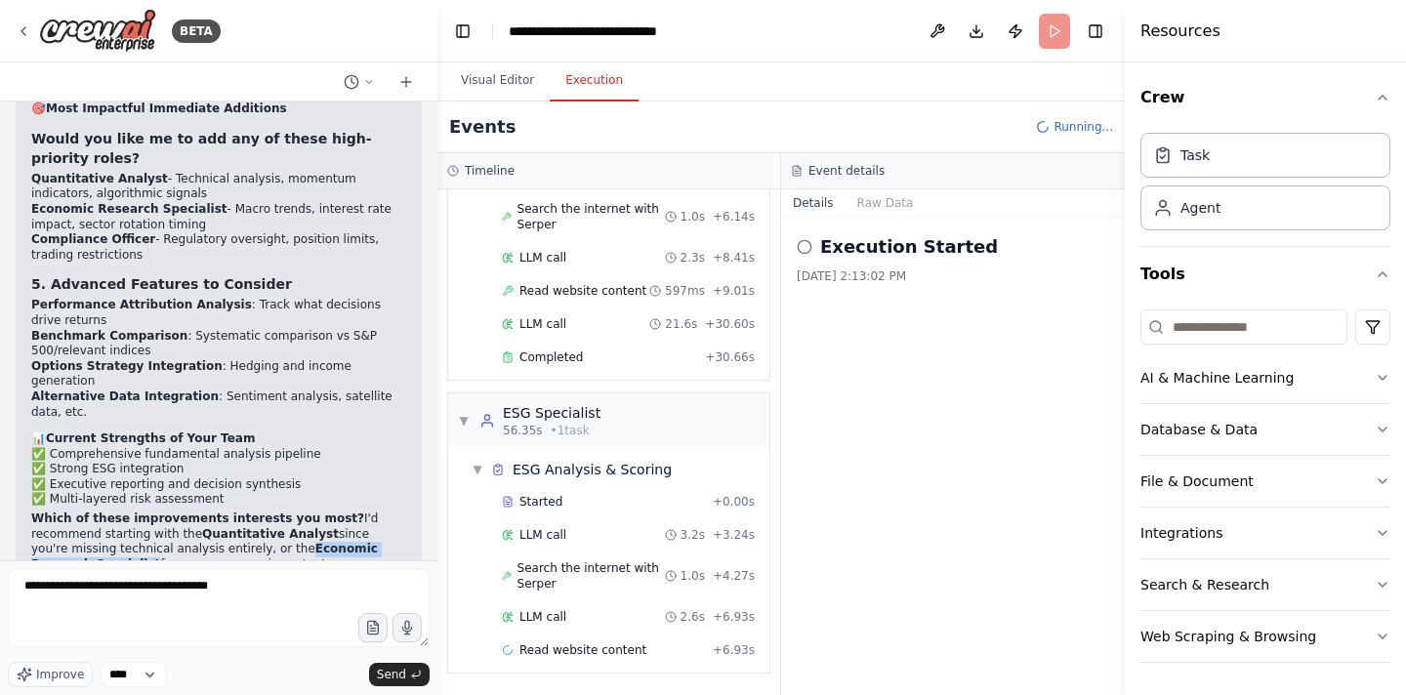
drag, startPoint x: 262, startPoint y: 383, endPoint x: 88, endPoint y: 399, distance: 174.6
click at [88, 542] on strong "Economic Research Specialist" at bounding box center [204, 556] width 347 height 29
copy strong "Economic Research Specialist"
click at [279, 567] on form "**********" at bounding box center [218, 627] width 437 height 135
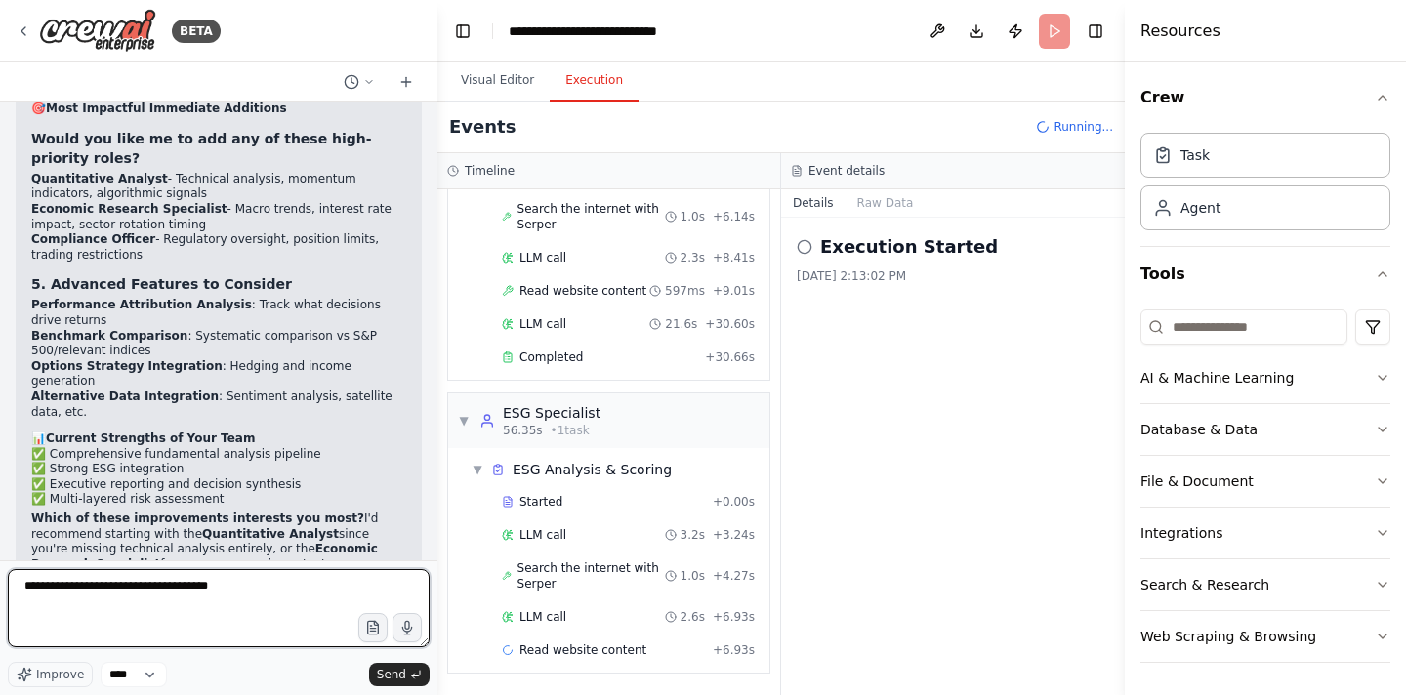
click at [280, 586] on textarea "**********" at bounding box center [219, 608] width 422 height 78
paste textarea "**********"
type textarea "**********"
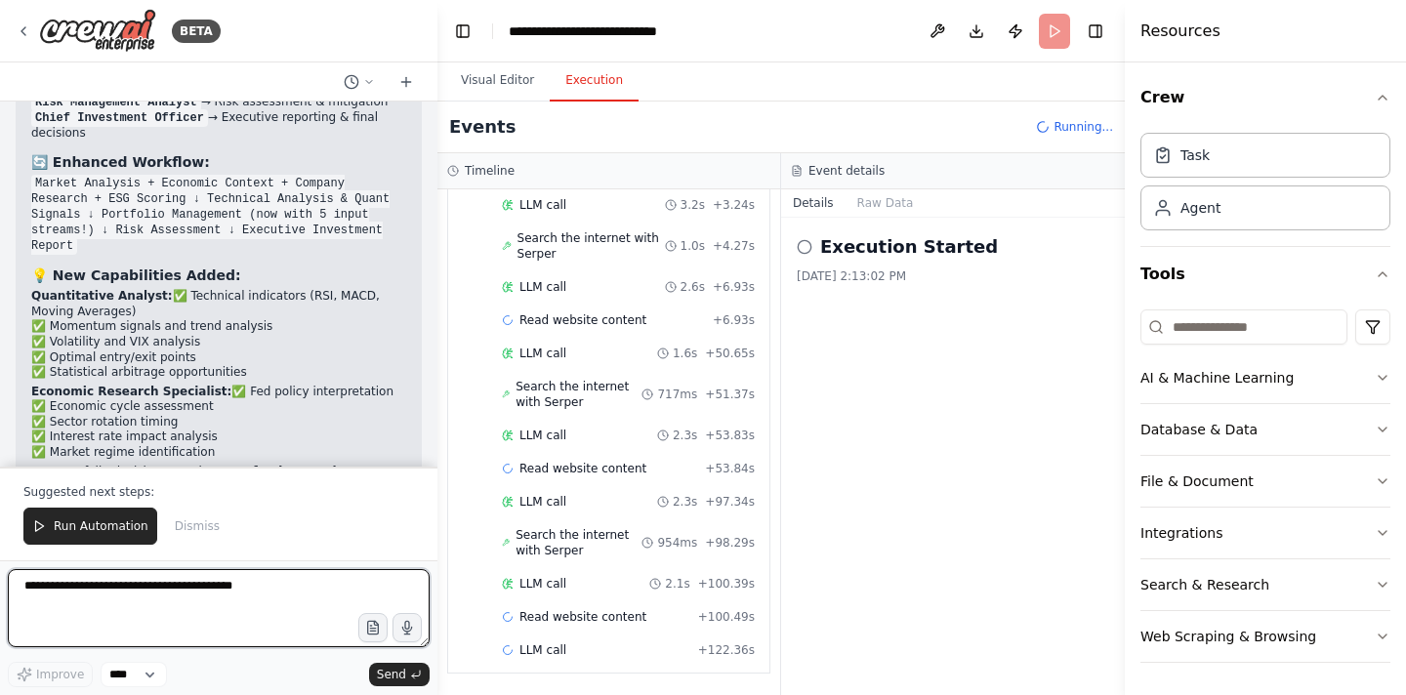
scroll to position [9594, 0]
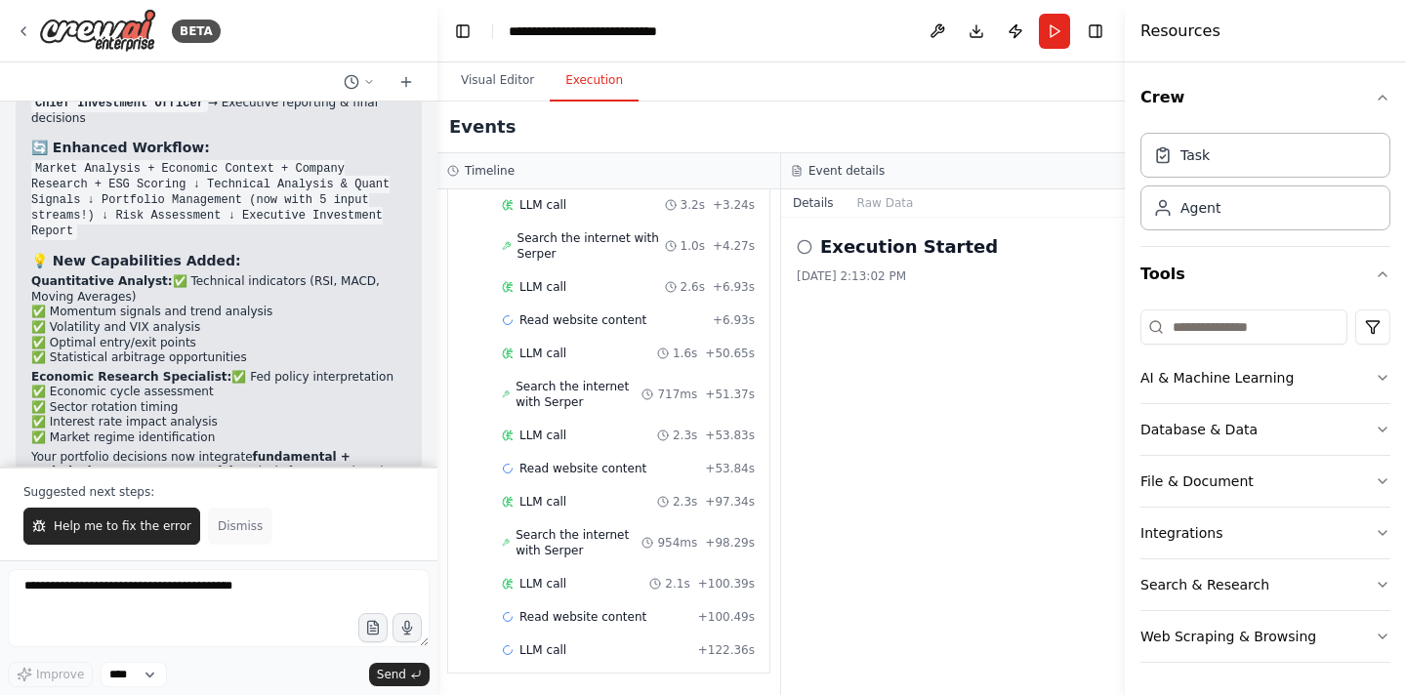
click at [238, 526] on span "Dismiss" at bounding box center [240, 526] width 45 height 16
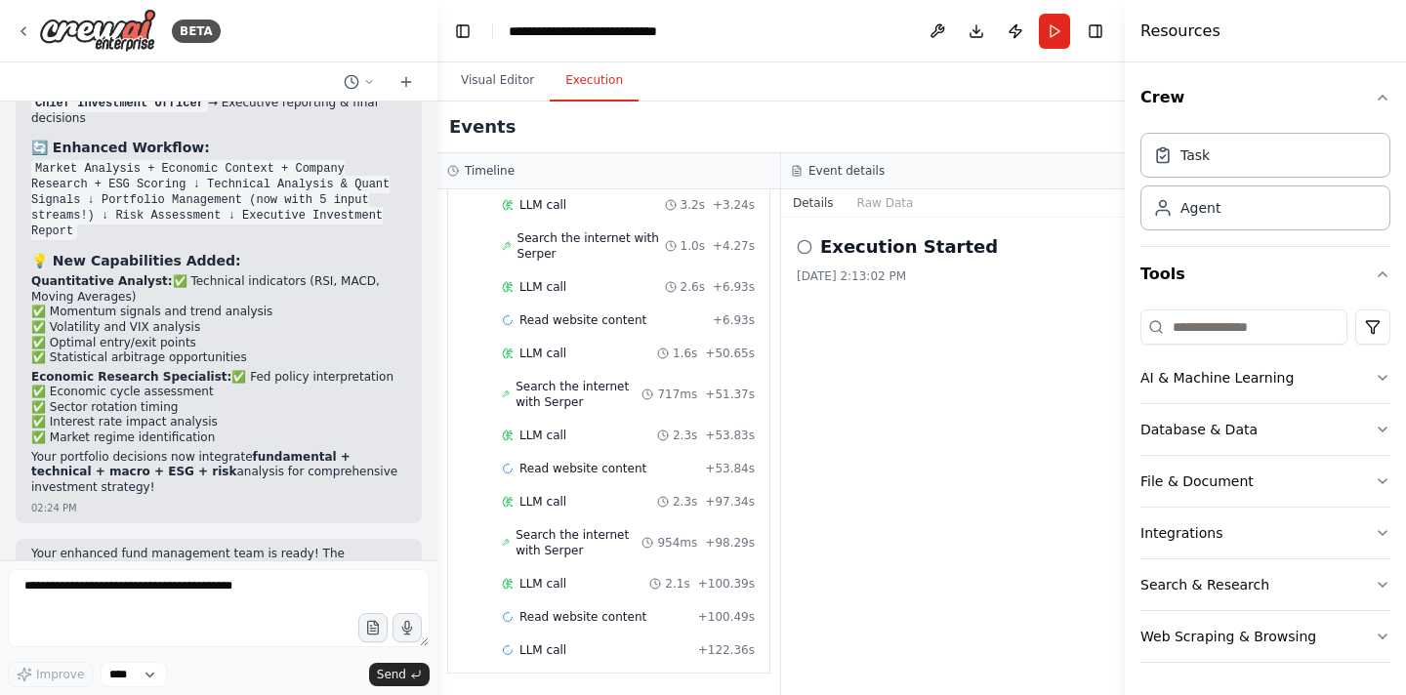
scroll to position [9500, 0]
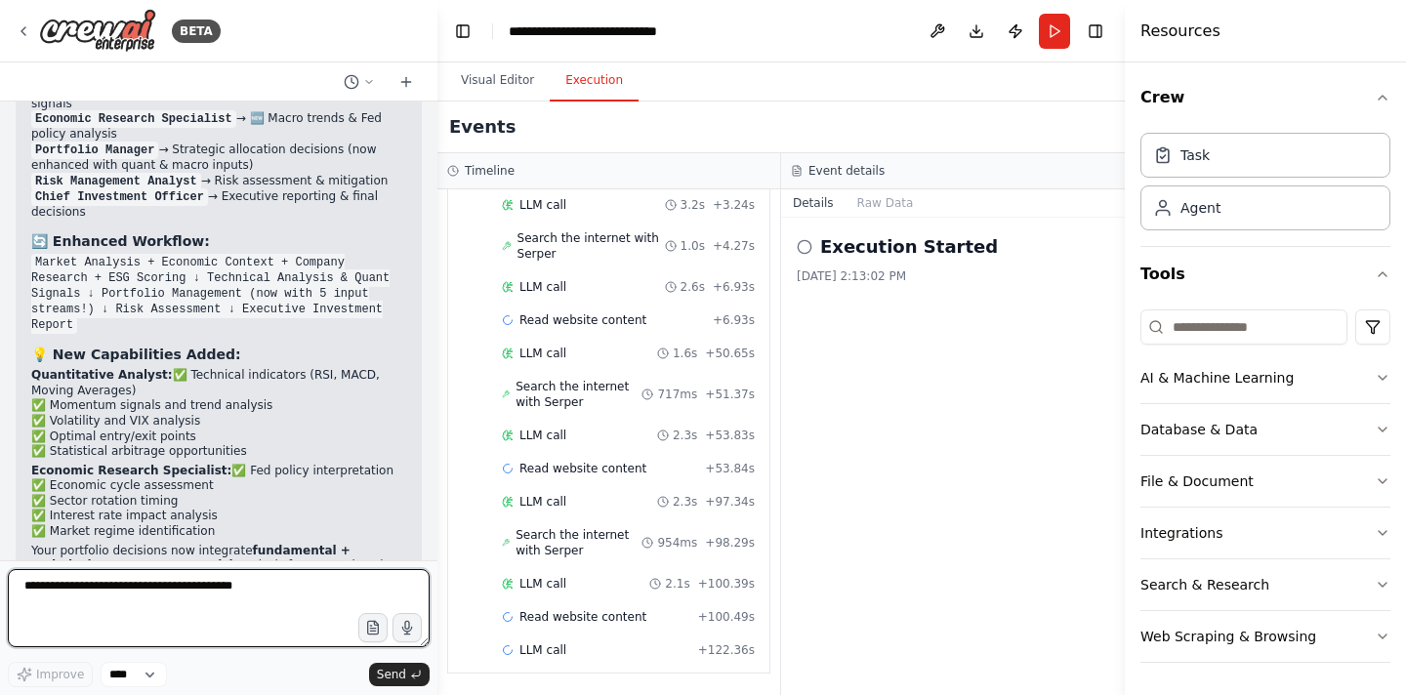
click at [203, 600] on textarea at bounding box center [219, 608] width 422 height 78
type textarea "**********"
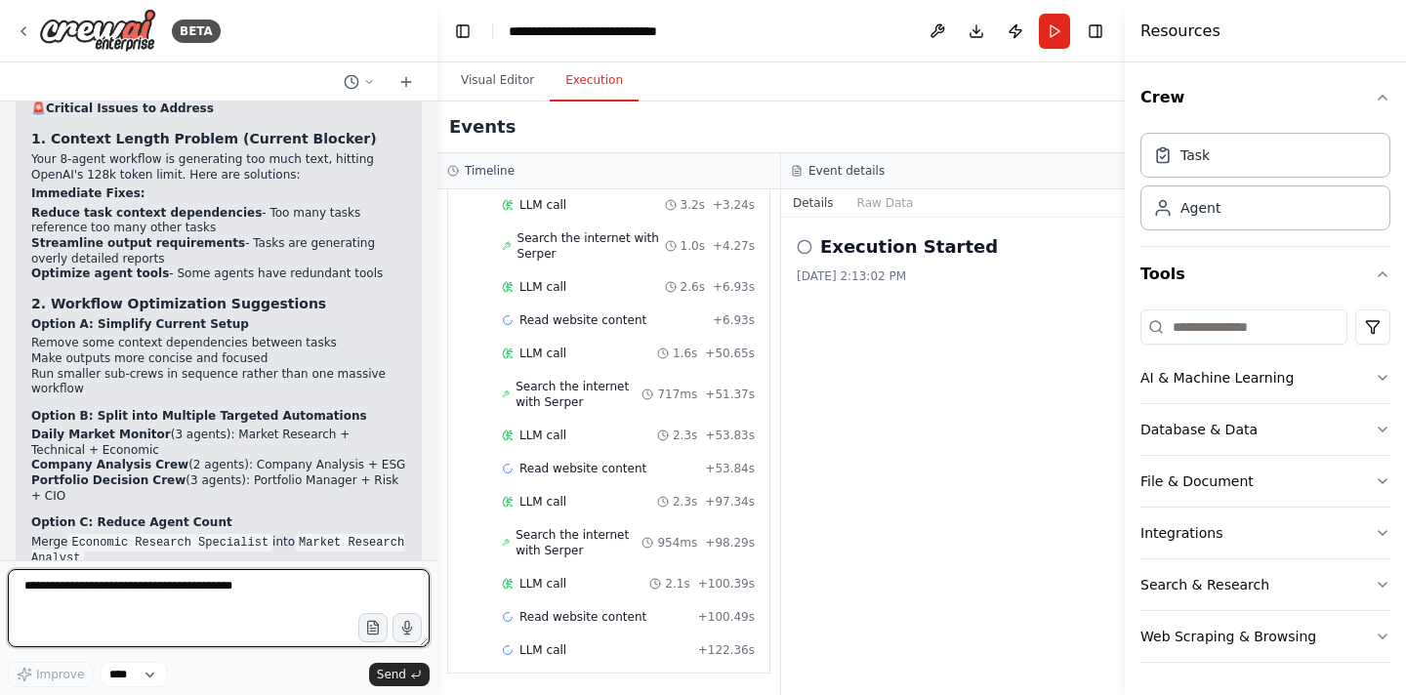
scroll to position [10463, 0]
